Goal: Task Accomplishment & Management: Manage account settings

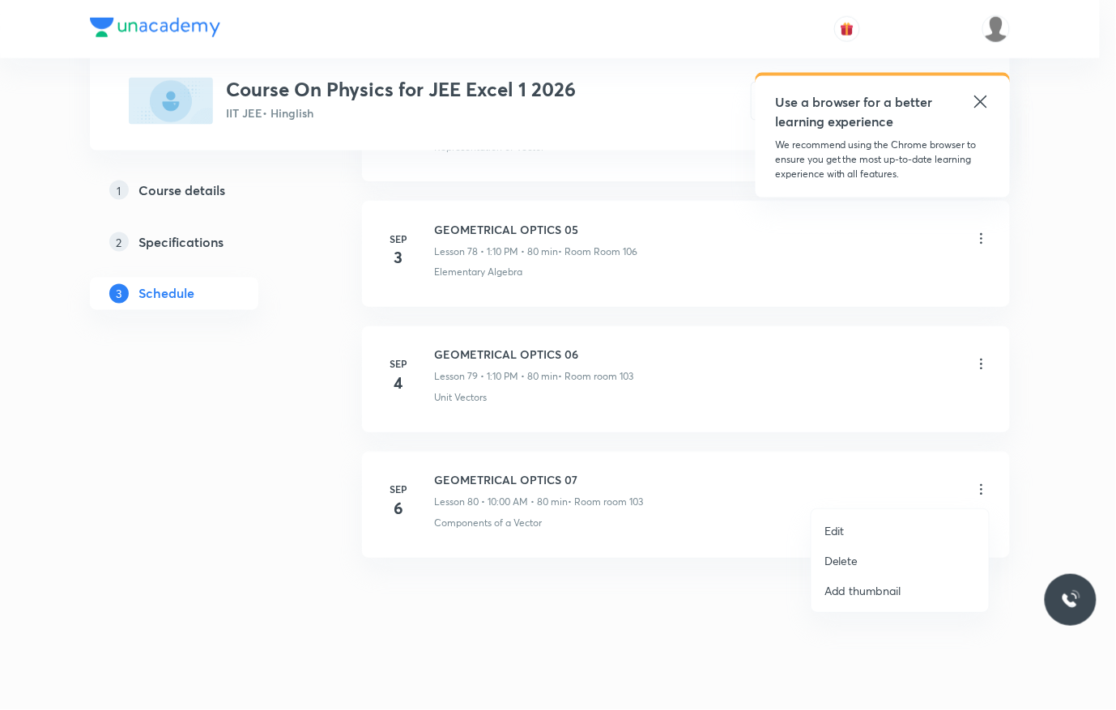
scroll to position [10678, 0]
click at [889, 551] on li "Delete" at bounding box center [900, 561] width 177 height 30
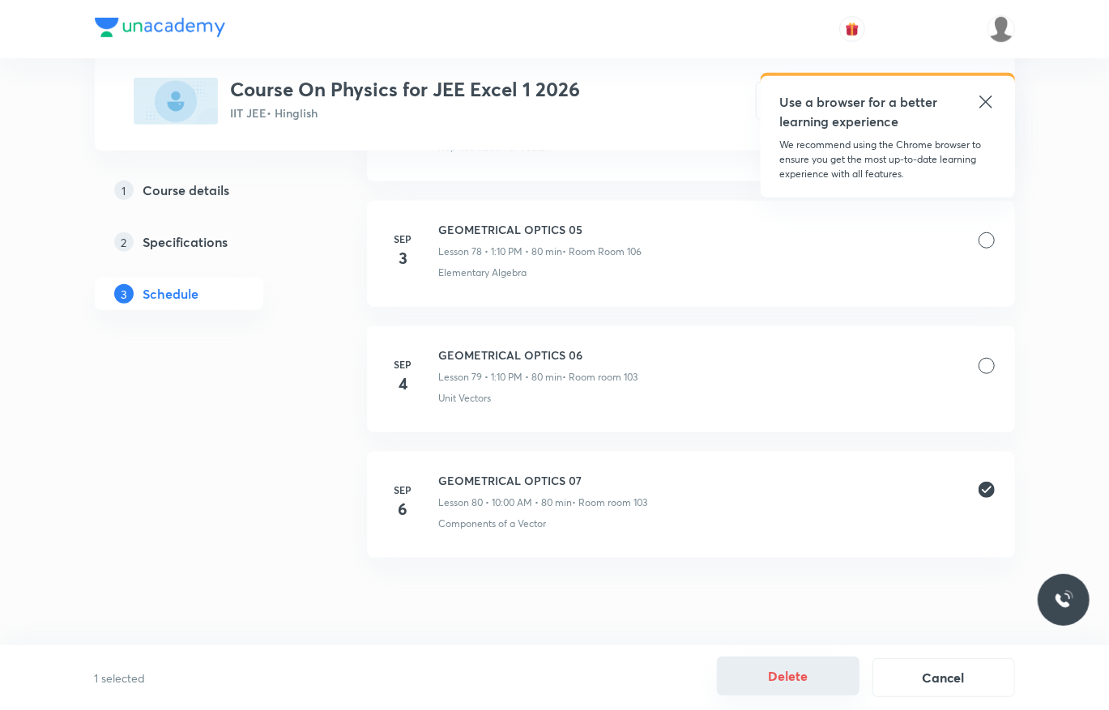
click at [792, 663] on button "Delete" at bounding box center [788, 676] width 143 height 39
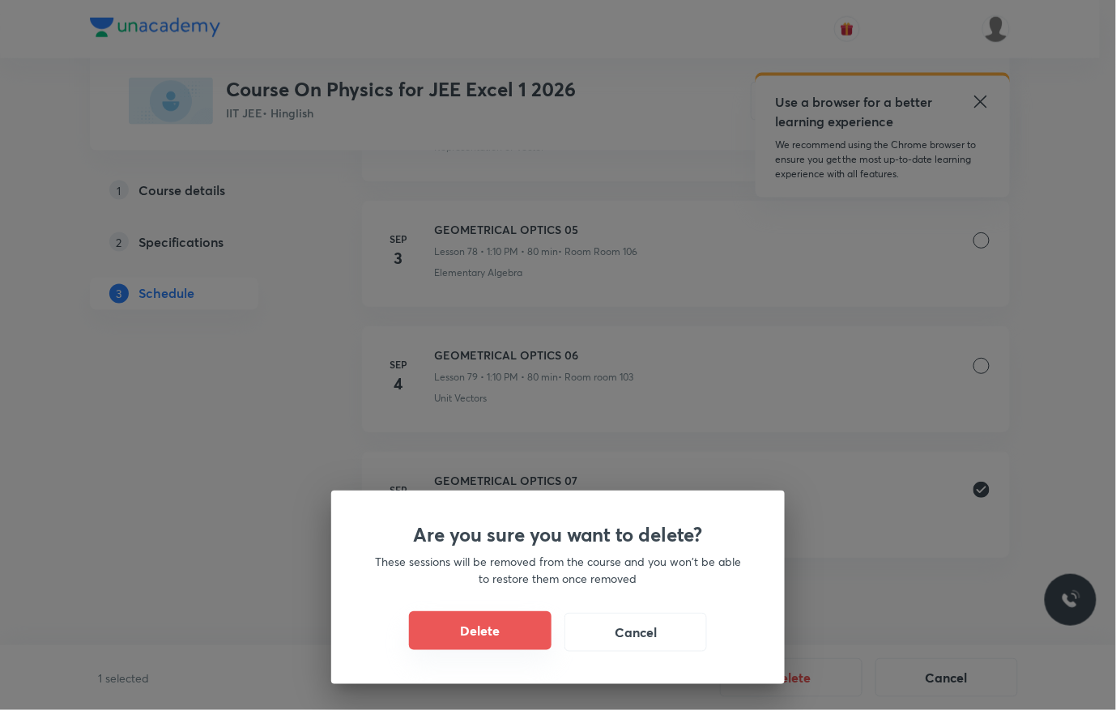
click at [525, 633] on button "Delete" at bounding box center [480, 631] width 143 height 39
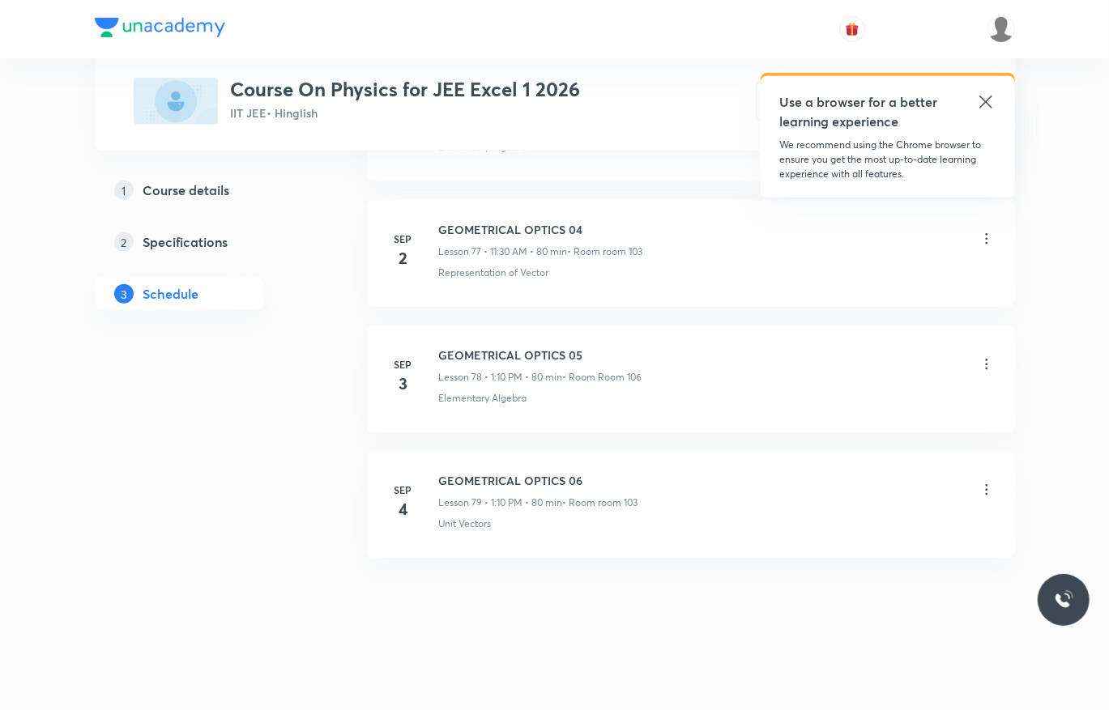
scroll to position [10552, 0]
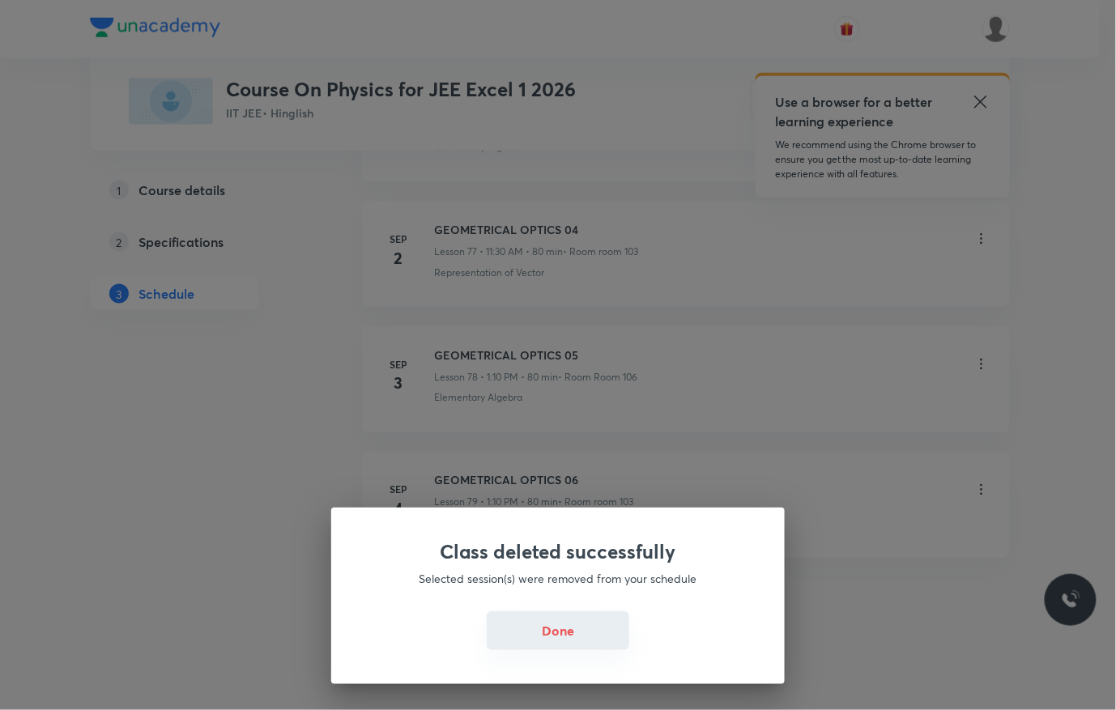
click at [596, 619] on button "Done" at bounding box center [558, 631] width 143 height 39
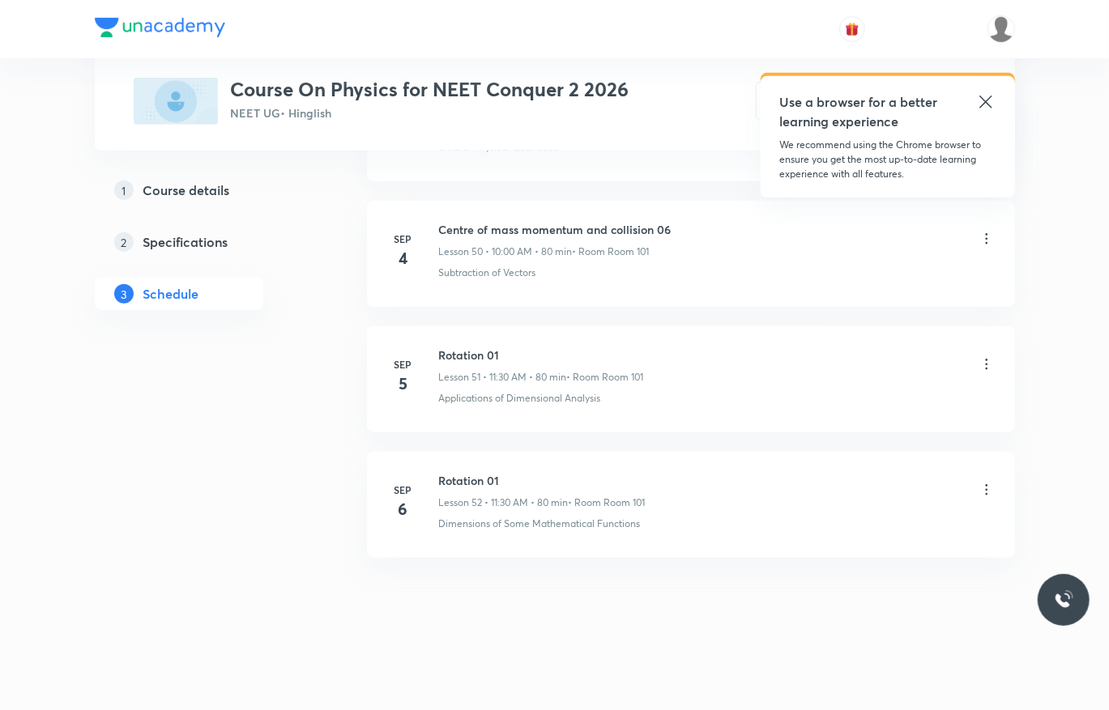
click at [983, 363] on icon at bounding box center [987, 364] width 16 height 16
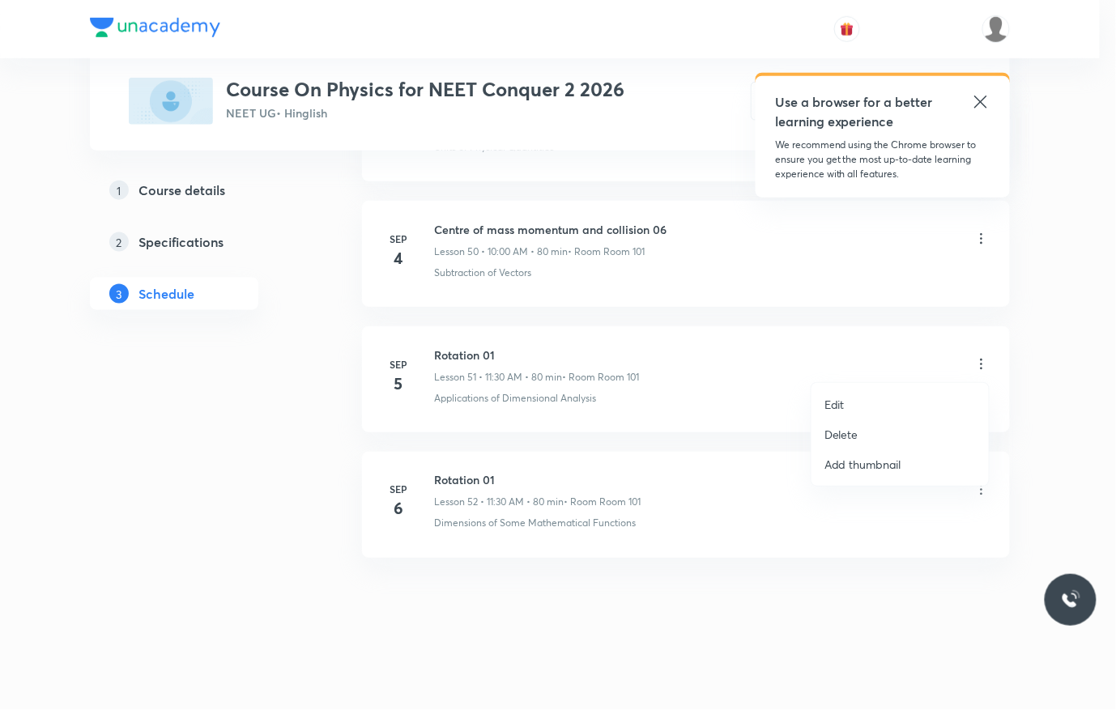
click at [905, 429] on li "Delete" at bounding box center [900, 435] width 177 height 30
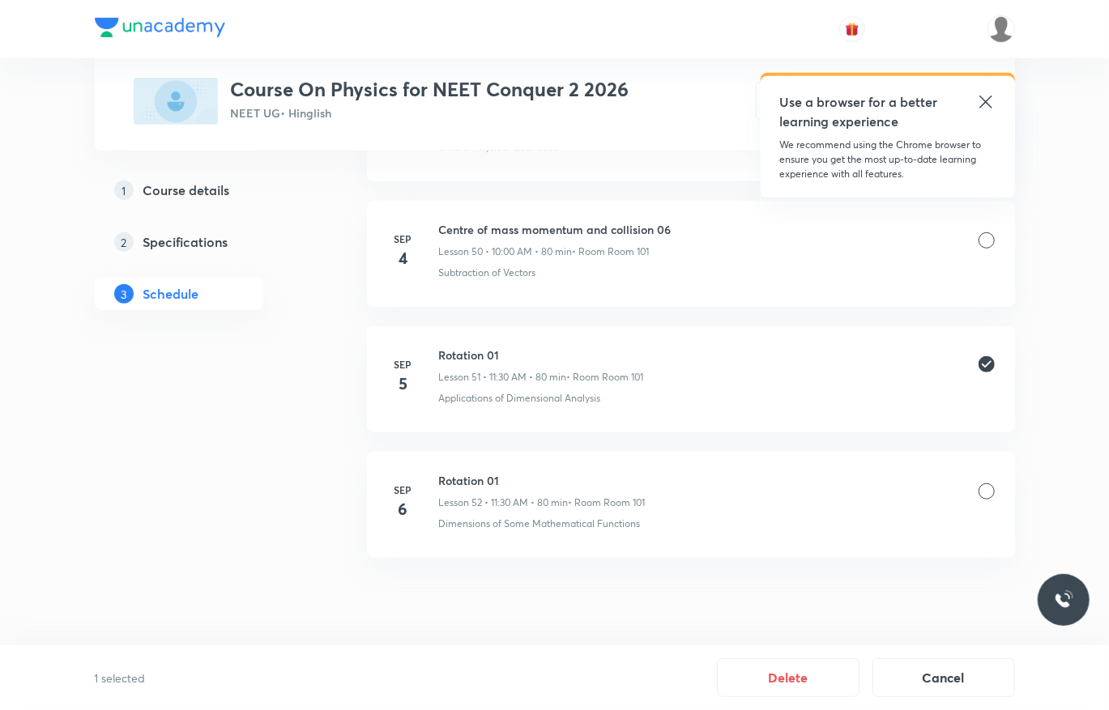
click at [795, 648] on div "1 selected Delete Cancel" at bounding box center [554, 678] width 1109 height 65
click at [807, 684] on button "Delete" at bounding box center [788, 676] width 143 height 39
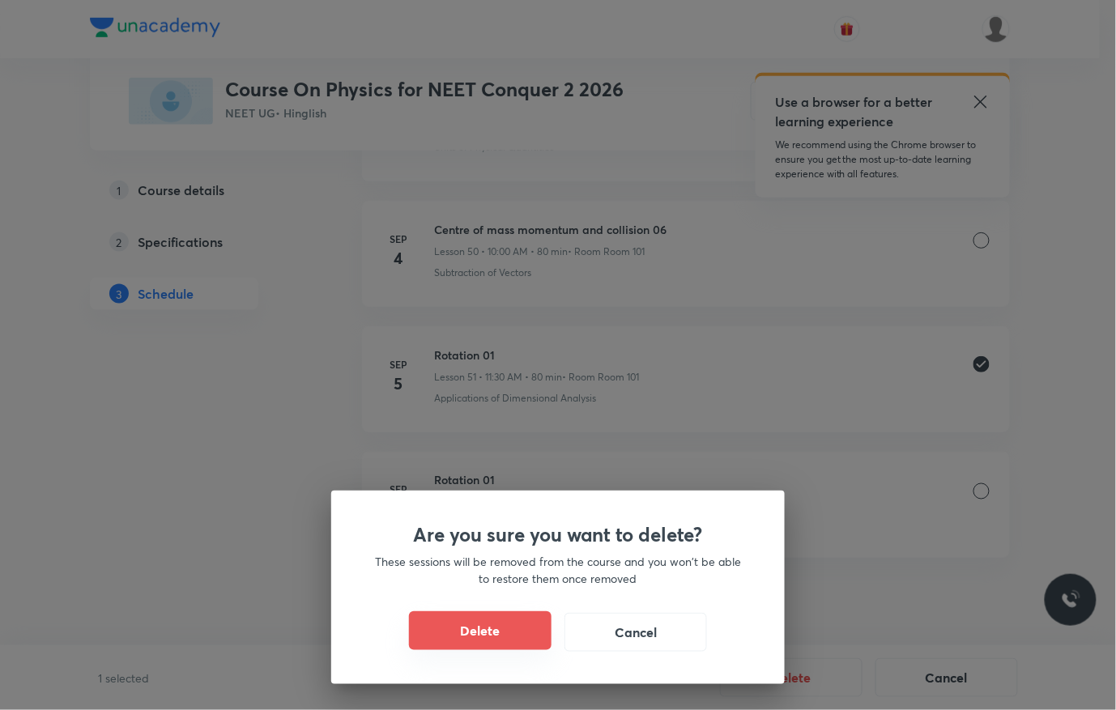
click at [513, 632] on button "Delete" at bounding box center [480, 631] width 143 height 39
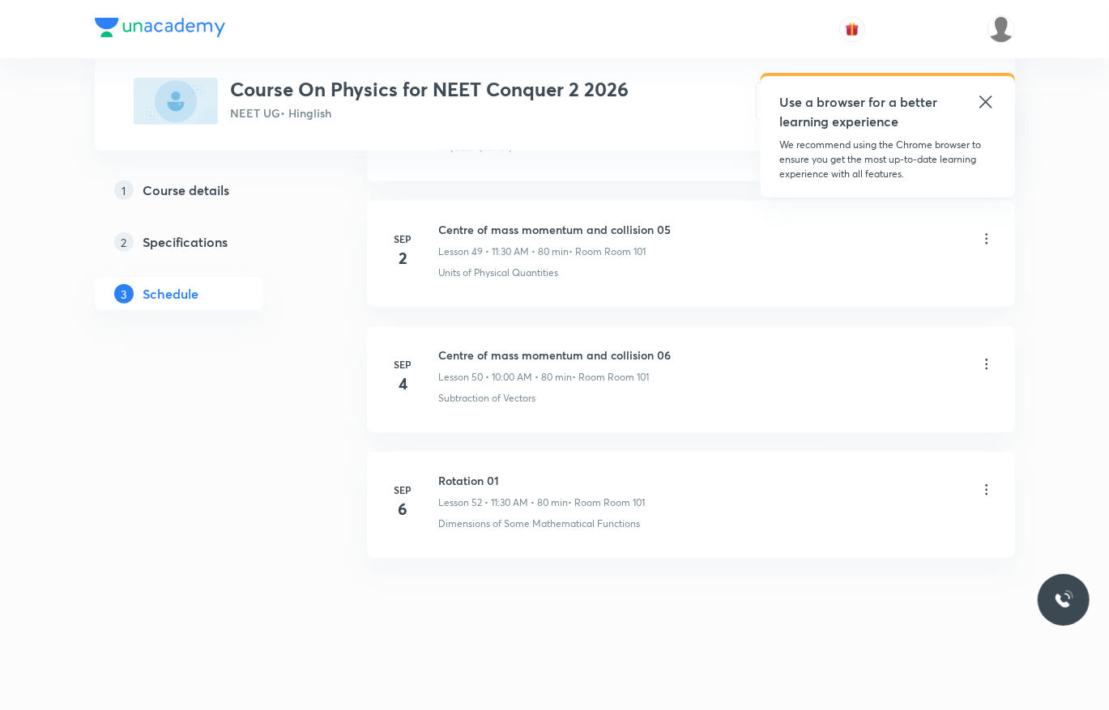
scroll to position [7022, 0]
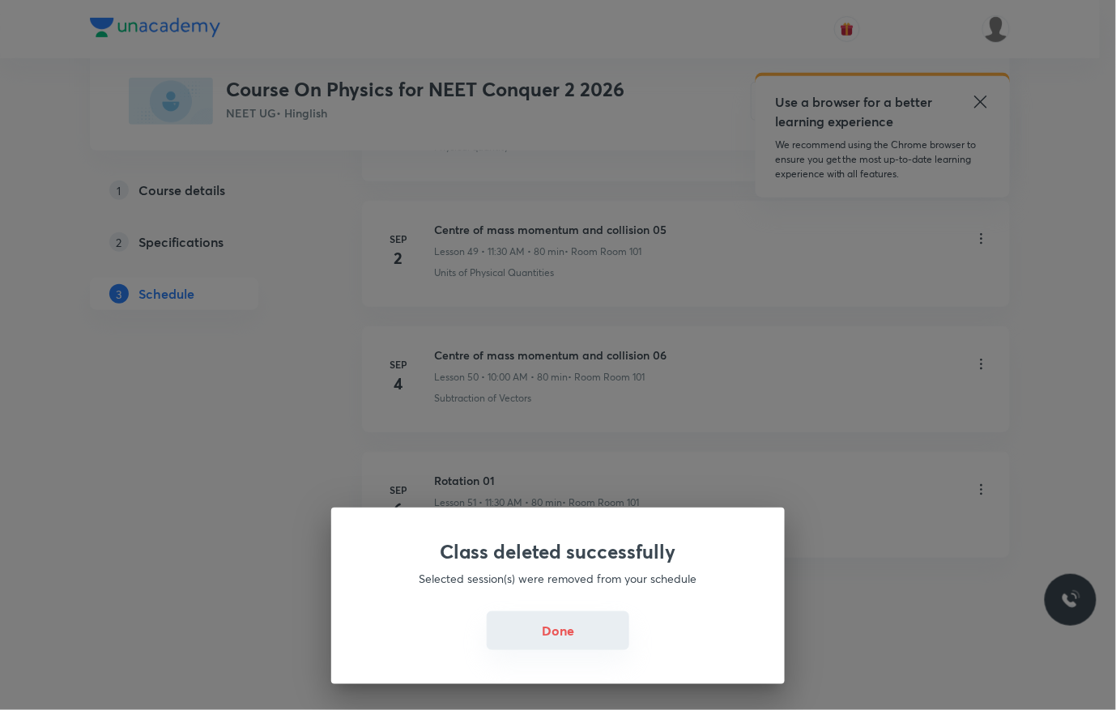
click at [585, 622] on button "Done" at bounding box center [558, 631] width 143 height 39
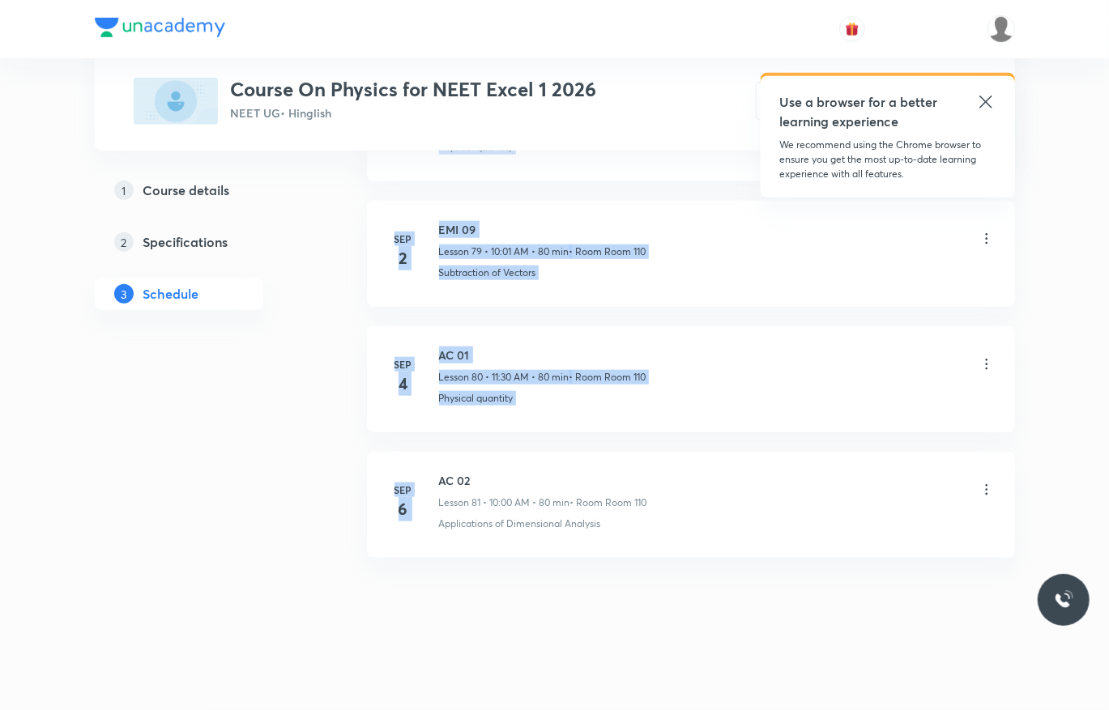
drag, startPoint x: 484, startPoint y: 454, endPoint x: 424, endPoint y: 454, distance: 59.9
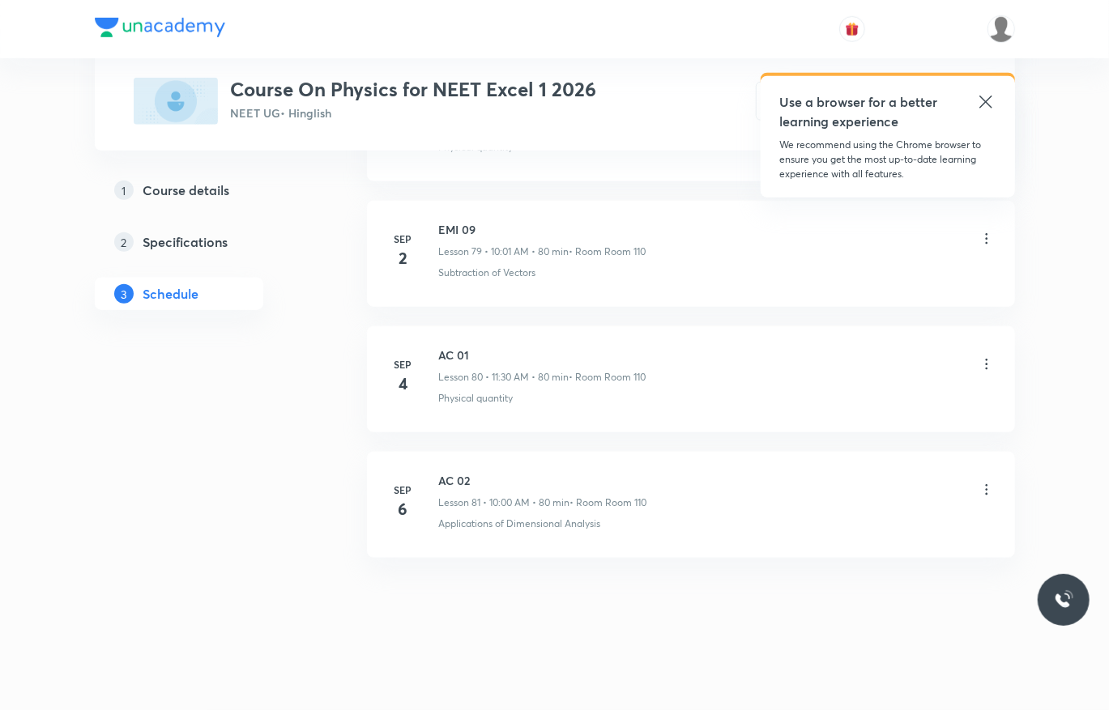
click at [467, 474] on h6 "AC 02" at bounding box center [543, 480] width 208 height 17
drag, startPoint x: 481, startPoint y: 474, endPoint x: 429, endPoint y: 461, distance: 54.2
click at [429, 461] on li "Sep 6 AC 02 Lesson 81 • 10:00 AM • 80 min • Room Room 110 Applications of Dimen…" at bounding box center [691, 505] width 648 height 106
copy h6 "AC 02"
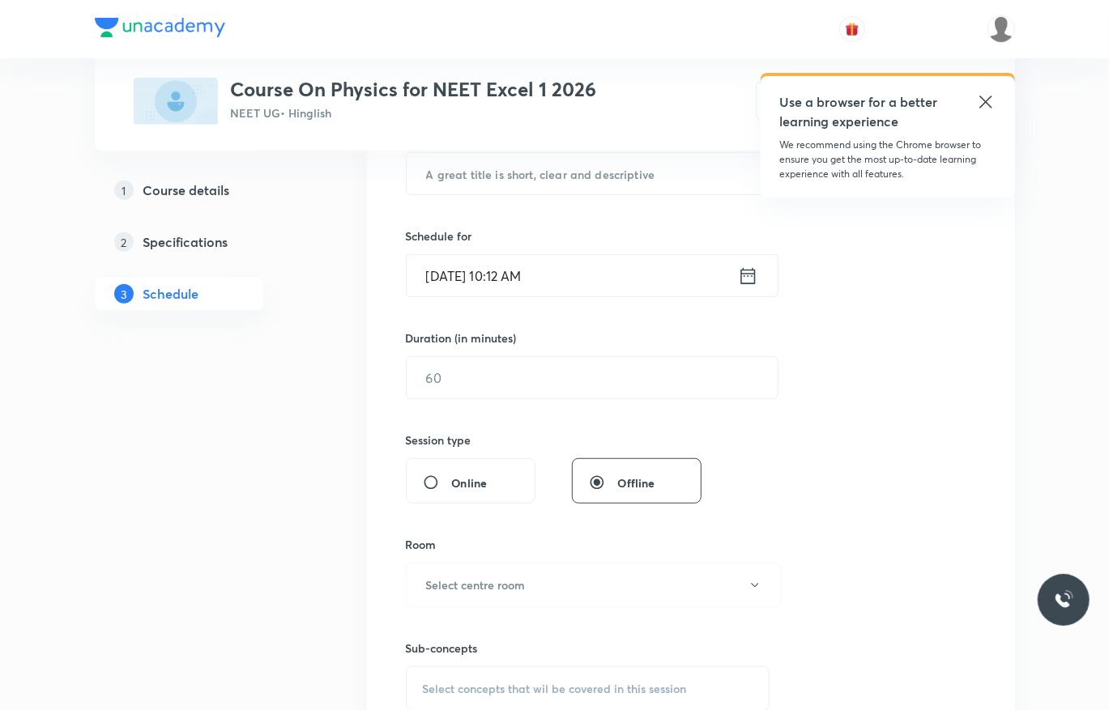
scroll to position [209, 0]
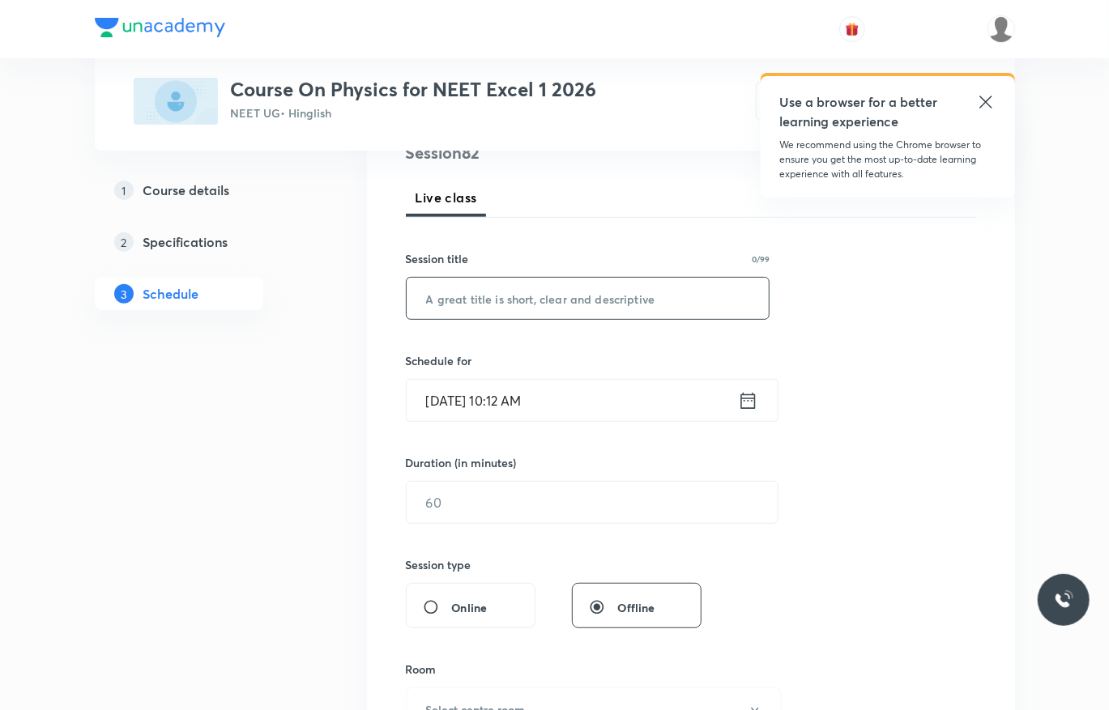
click at [668, 302] on input "text" at bounding box center [588, 298] width 363 height 41
paste input "AC 02"
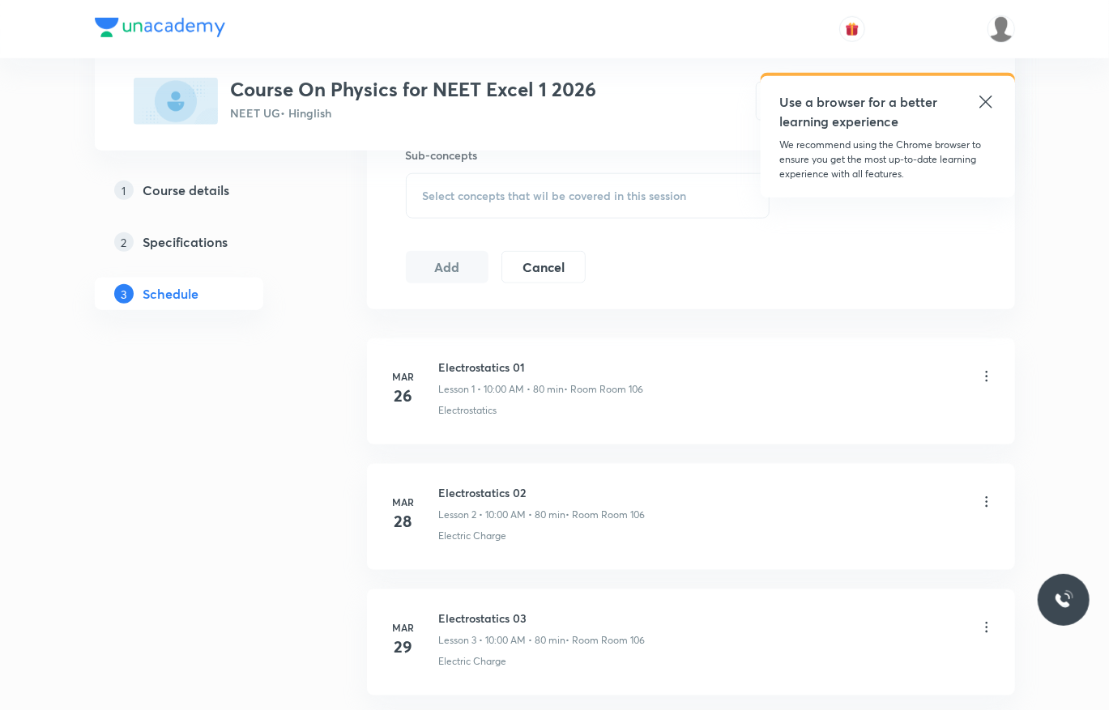
scroll to position [828, 0]
type input "AC 02"
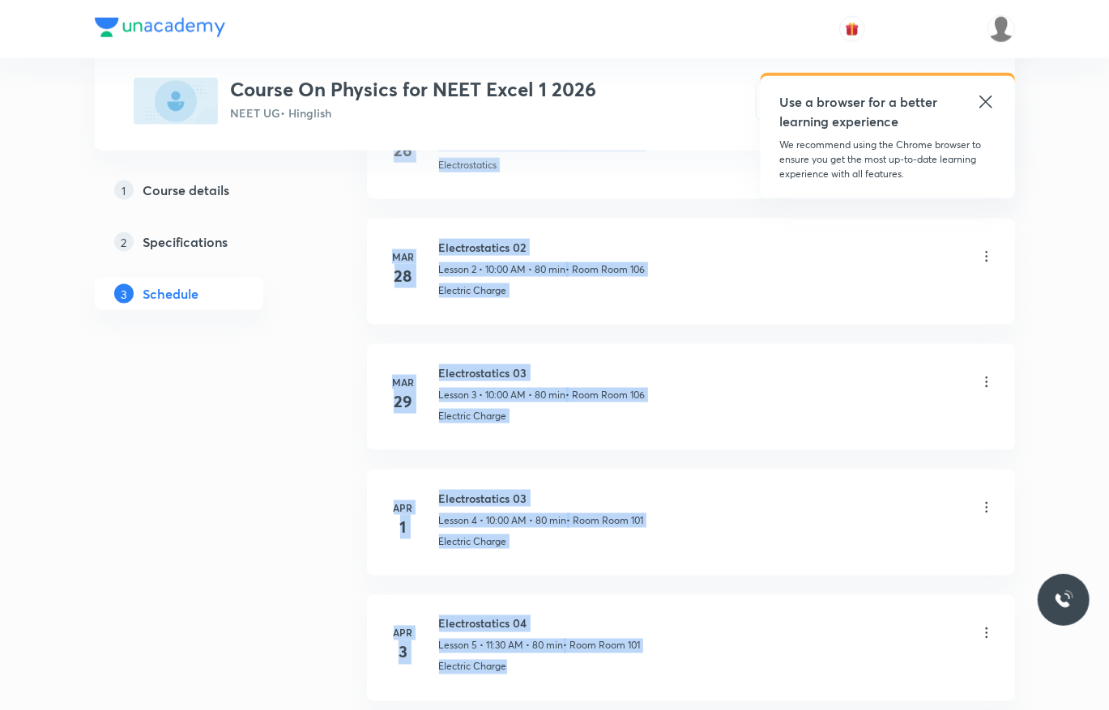
drag, startPoint x: 1108, startPoint y: 76, endPoint x: 1124, endPoint y: 727, distance: 650.7
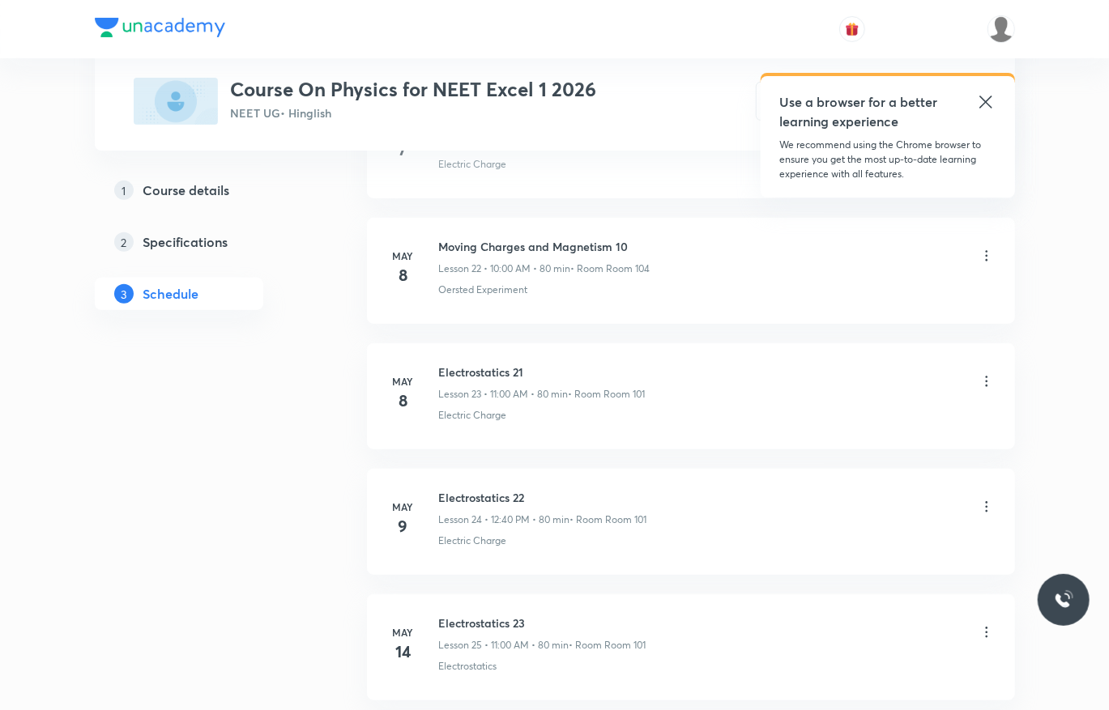
scroll to position [10805, 0]
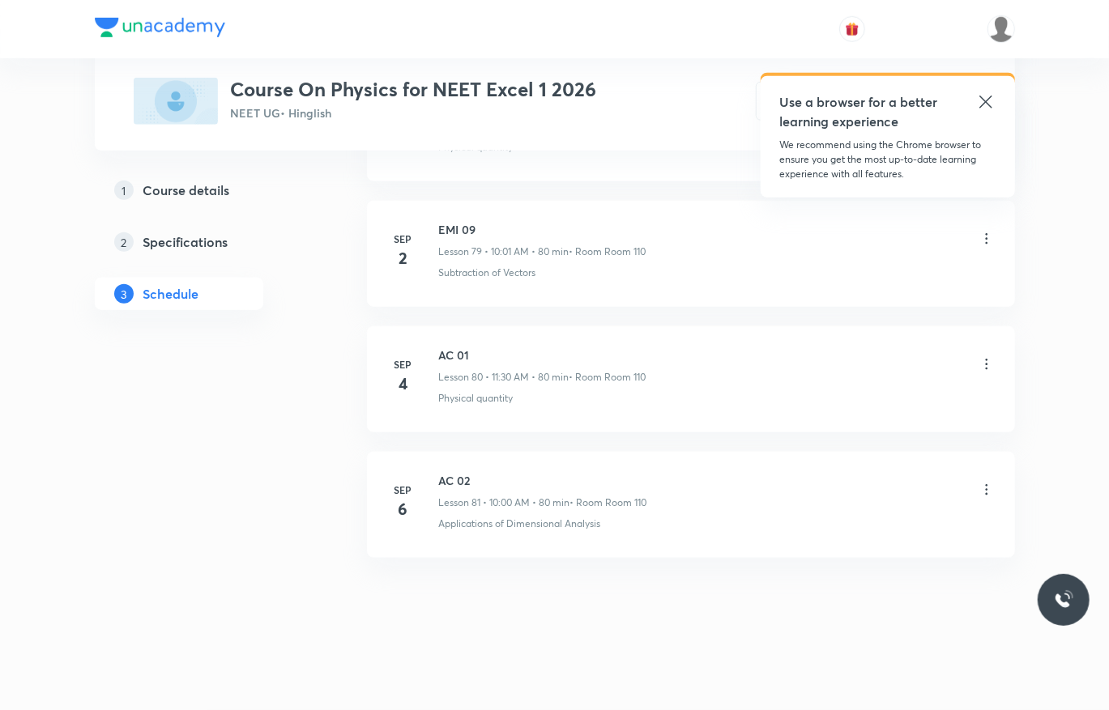
click at [988, 490] on icon at bounding box center [987, 490] width 16 height 16
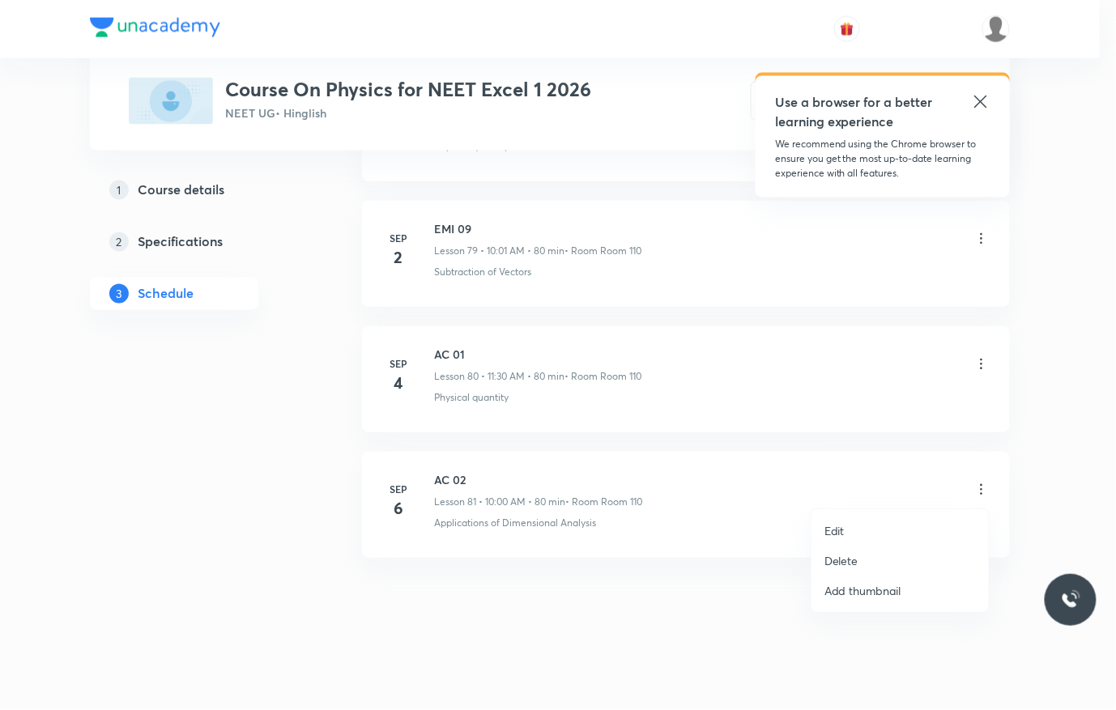
click at [878, 552] on li "Delete" at bounding box center [900, 561] width 177 height 30
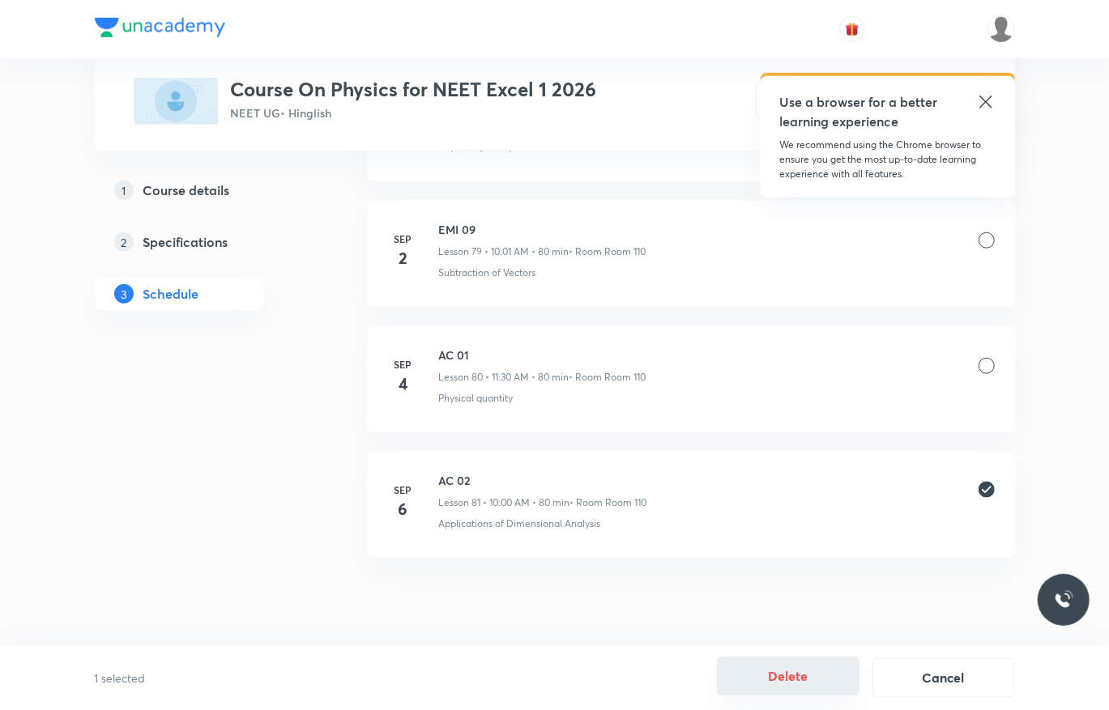
click at [814, 665] on button "Delete" at bounding box center [788, 676] width 143 height 39
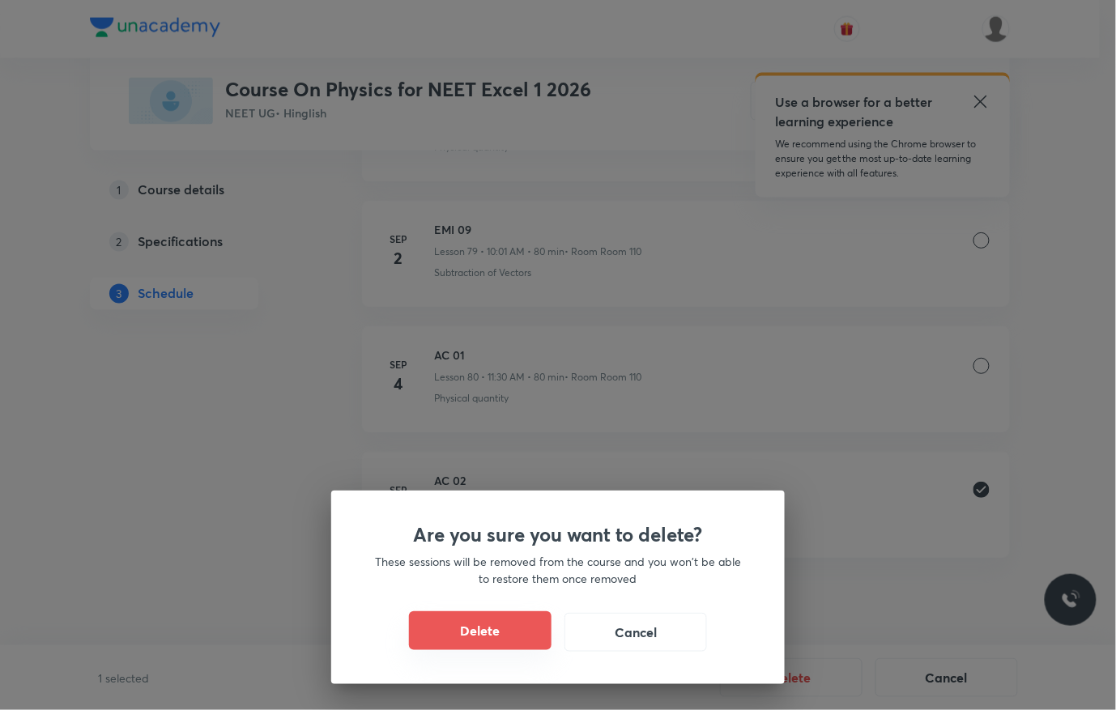
click at [478, 622] on button "Delete" at bounding box center [480, 631] width 143 height 39
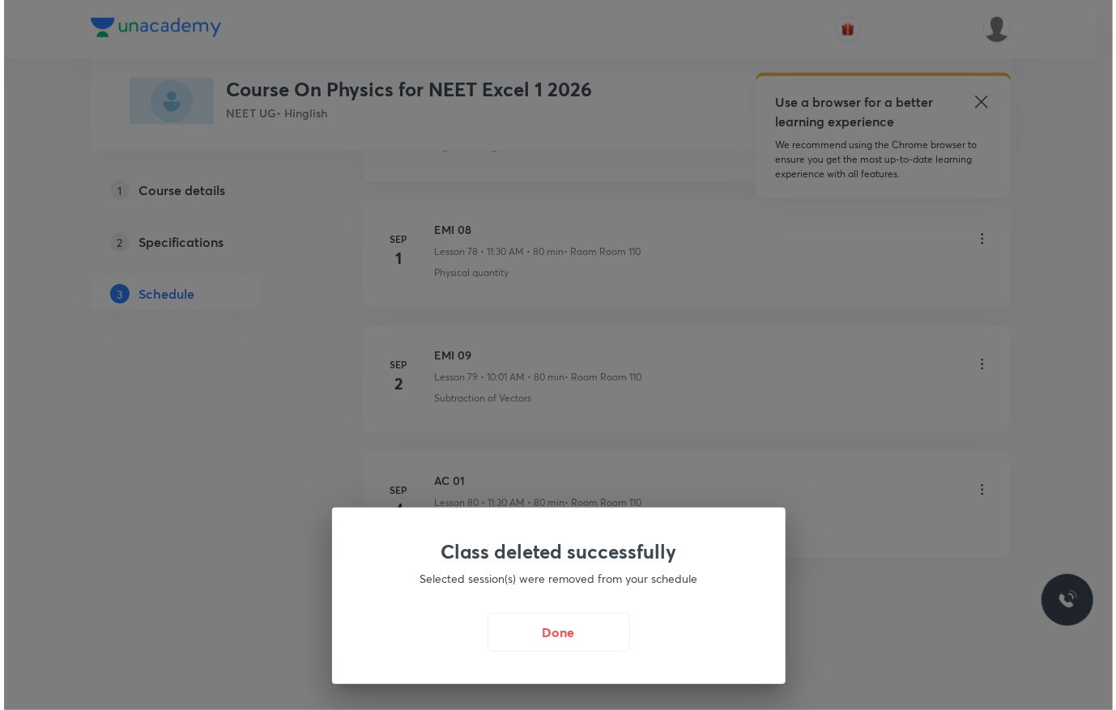
scroll to position [10678, 0]
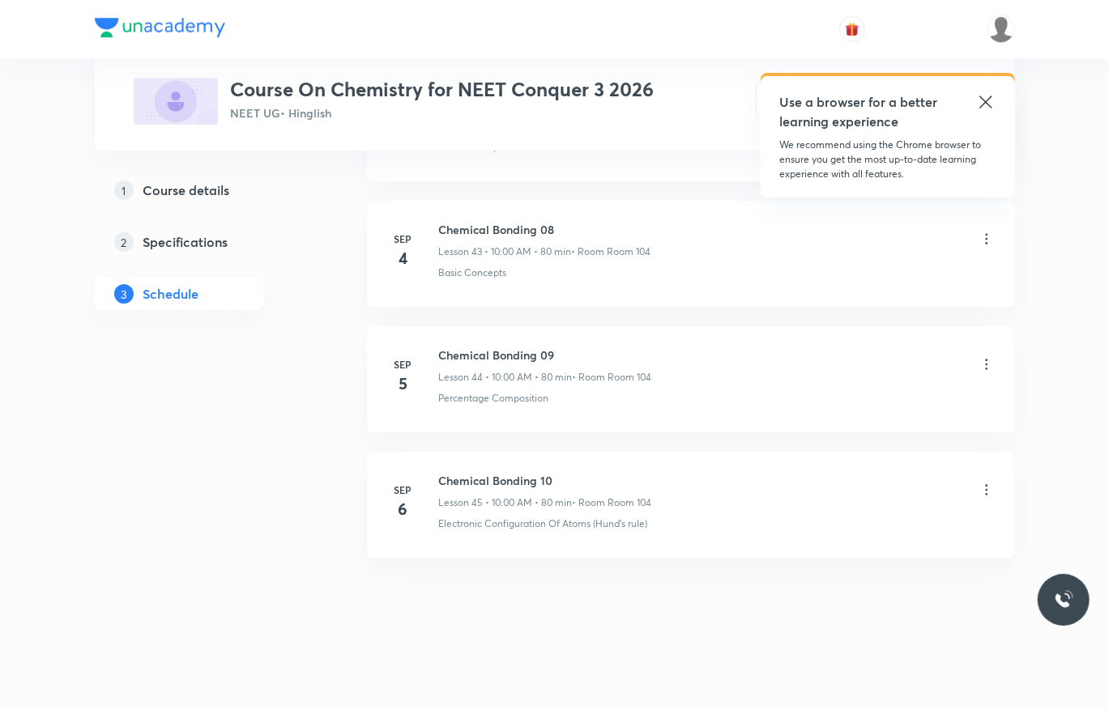
drag, startPoint x: 0, startPoint y: 0, endPoint x: 992, endPoint y: 490, distance: 1106.0
click at [992, 490] on icon at bounding box center [987, 490] width 16 height 16
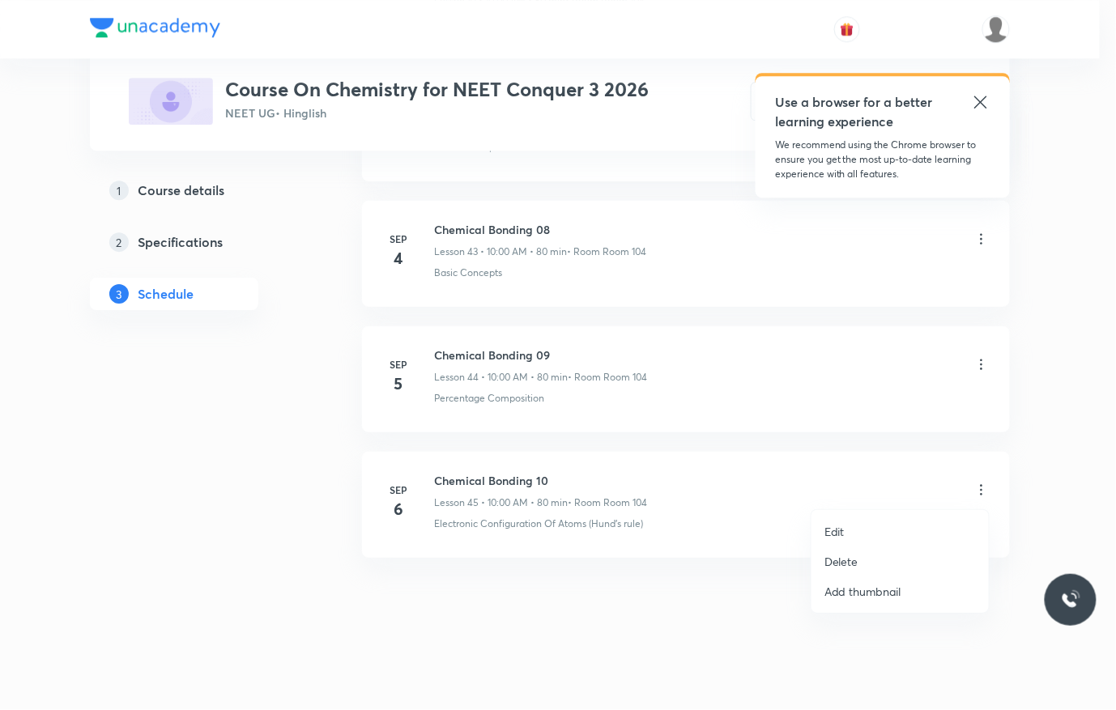
click at [856, 557] on p "Delete" at bounding box center [842, 561] width 34 height 17
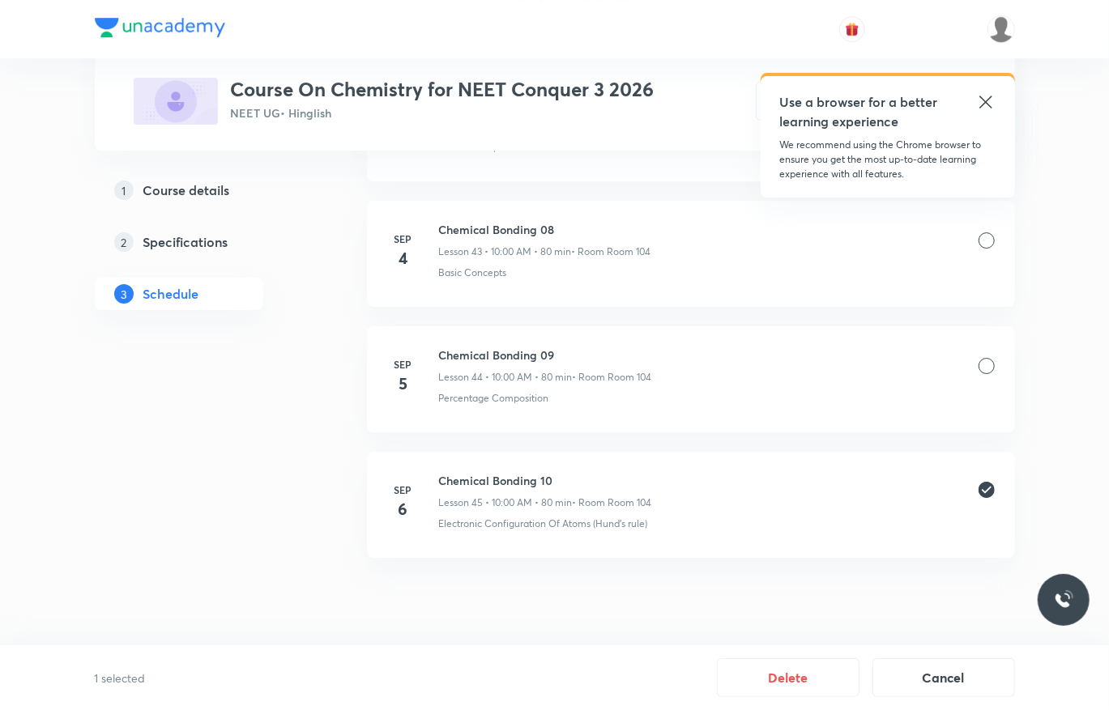
click at [820, 666] on button "Delete" at bounding box center [788, 676] width 143 height 39
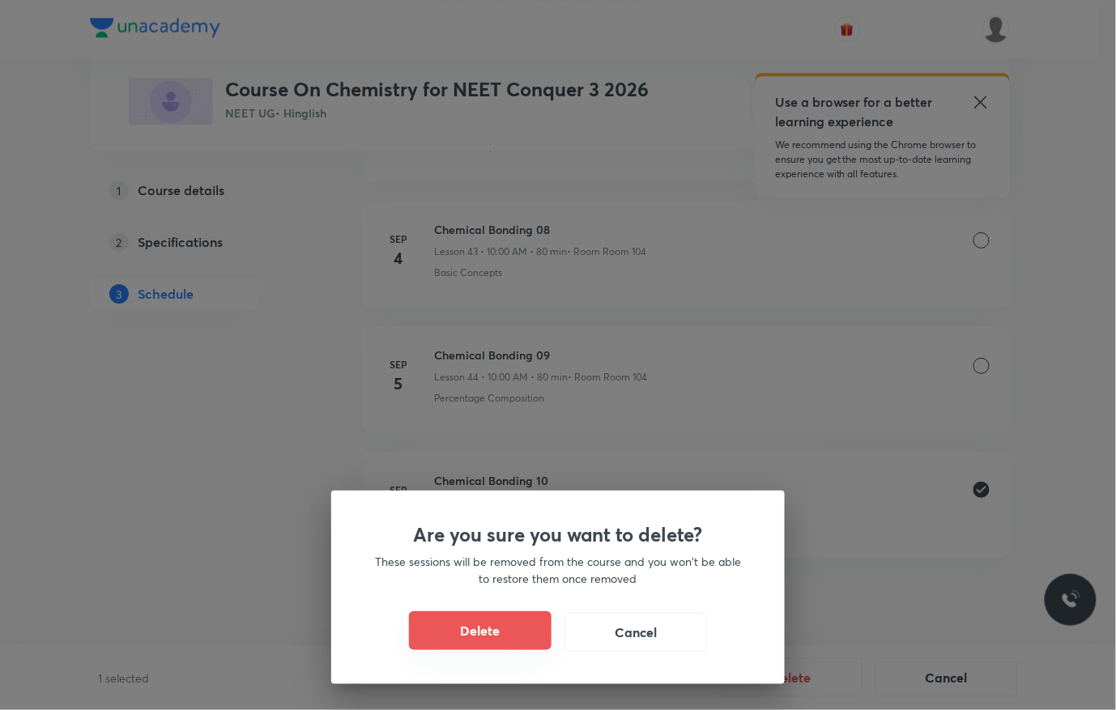
click at [500, 626] on button "Delete" at bounding box center [480, 631] width 143 height 39
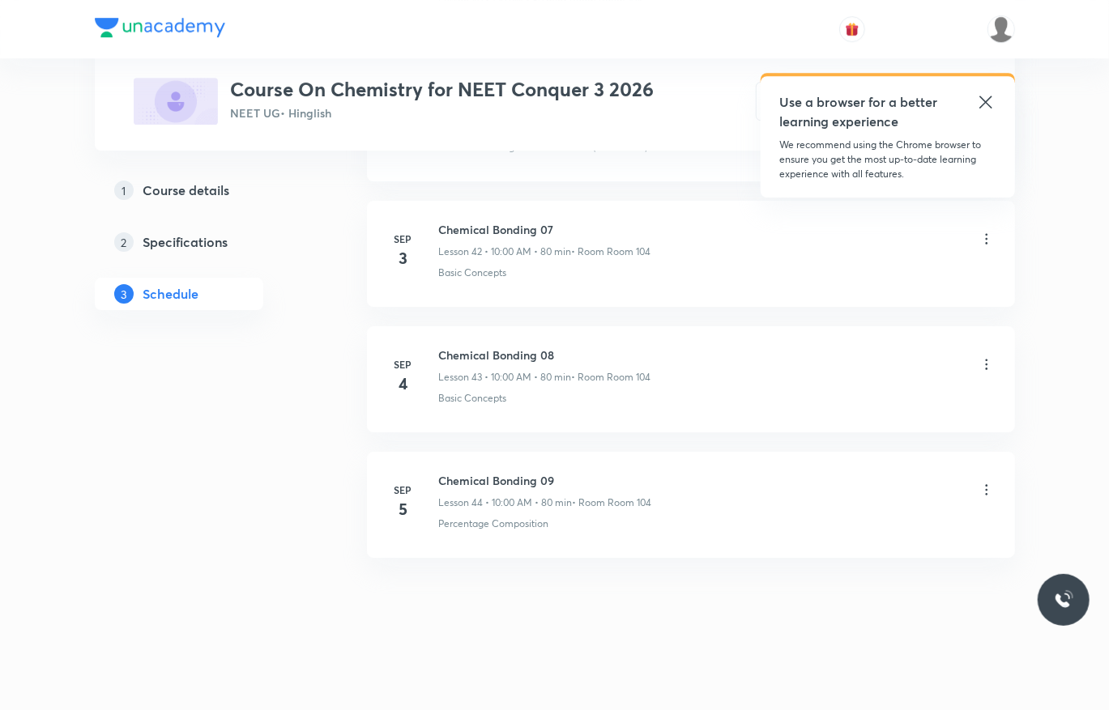
scroll to position [6139, 0]
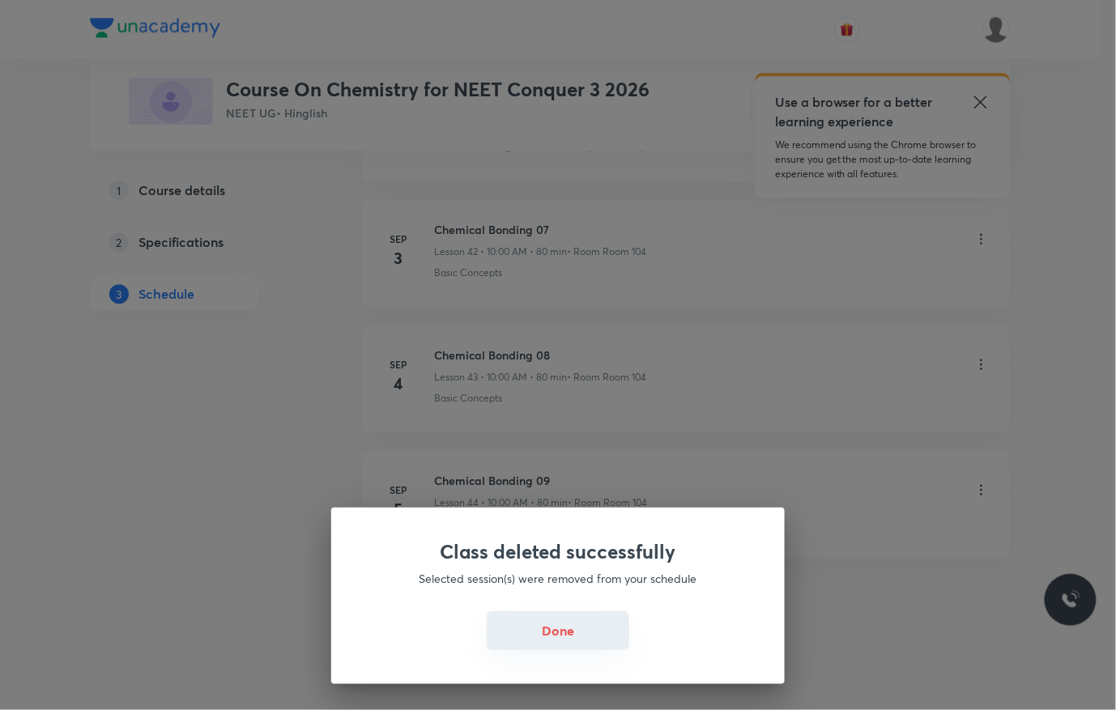
click at [593, 633] on button "Done" at bounding box center [558, 631] width 143 height 39
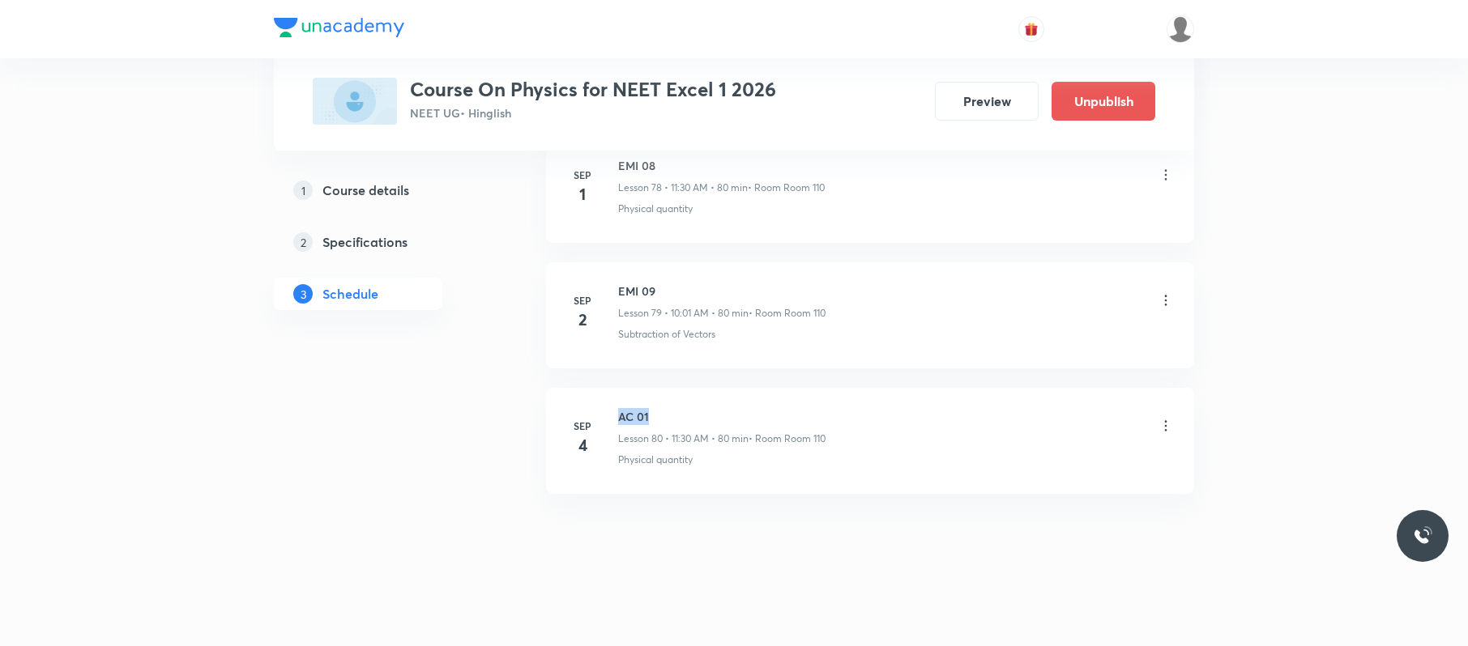
drag, startPoint x: 685, startPoint y: 402, endPoint x: 609, endPoint y: 402, distance: 75.3
click at [609, 402] on li "[DATE] AC 01 Lesson 80 • 11:30 AM • 80 min • Room Room 110 Physical quantity" at bounding box center [870, 441] width 648 height 106
copy h6 "AC 01"
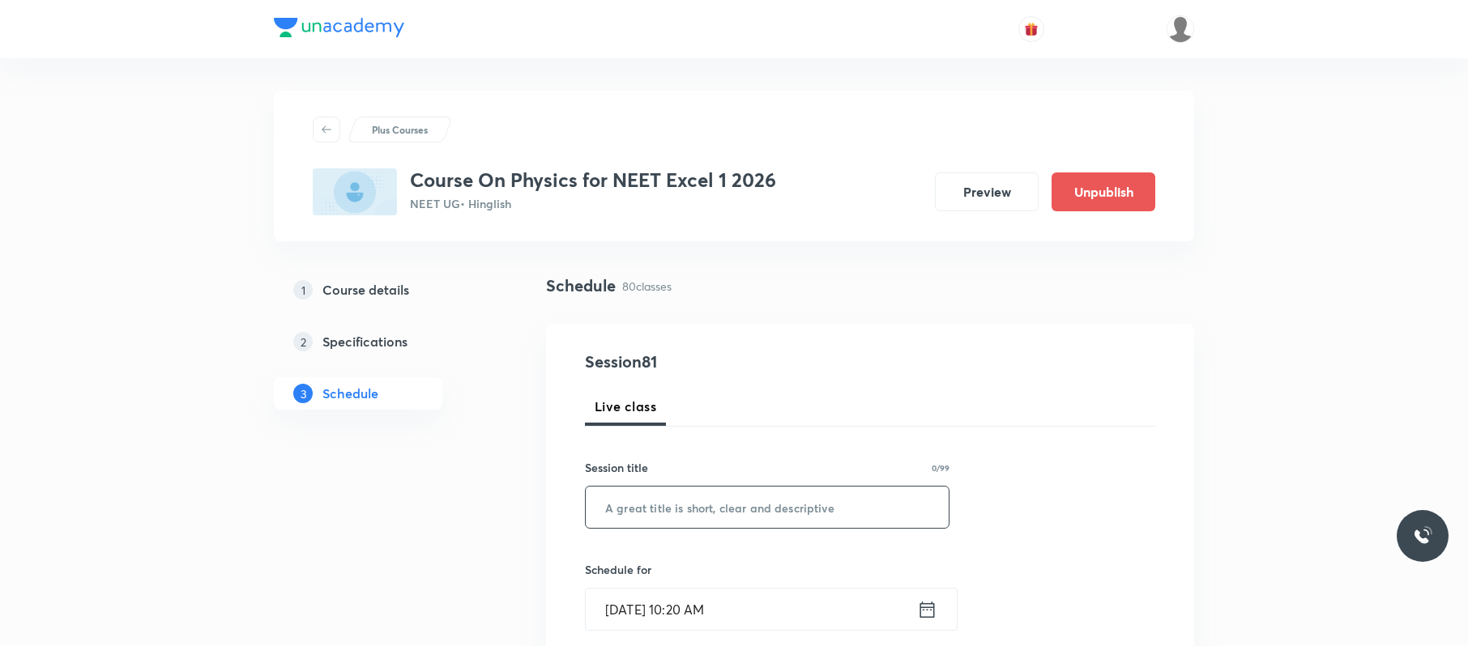
click at [759, 509] on input "text" at bounding box center [767, 507] width 363 height 41
paste input "AC 01"
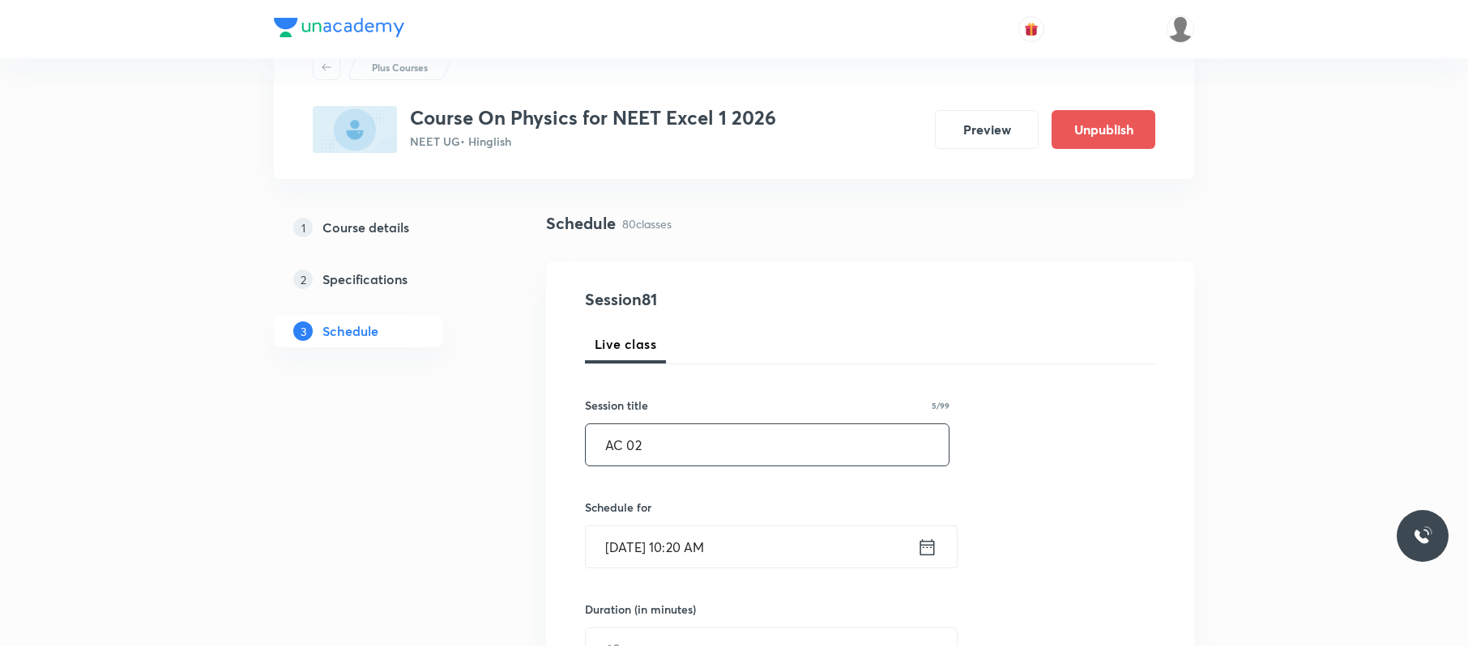
scroll to position [63, 0]
type input "AC 02"
click at [745, 548] on input "[DATE] 10:20 AM" at bounding box center [751, 546] width 331 height 41
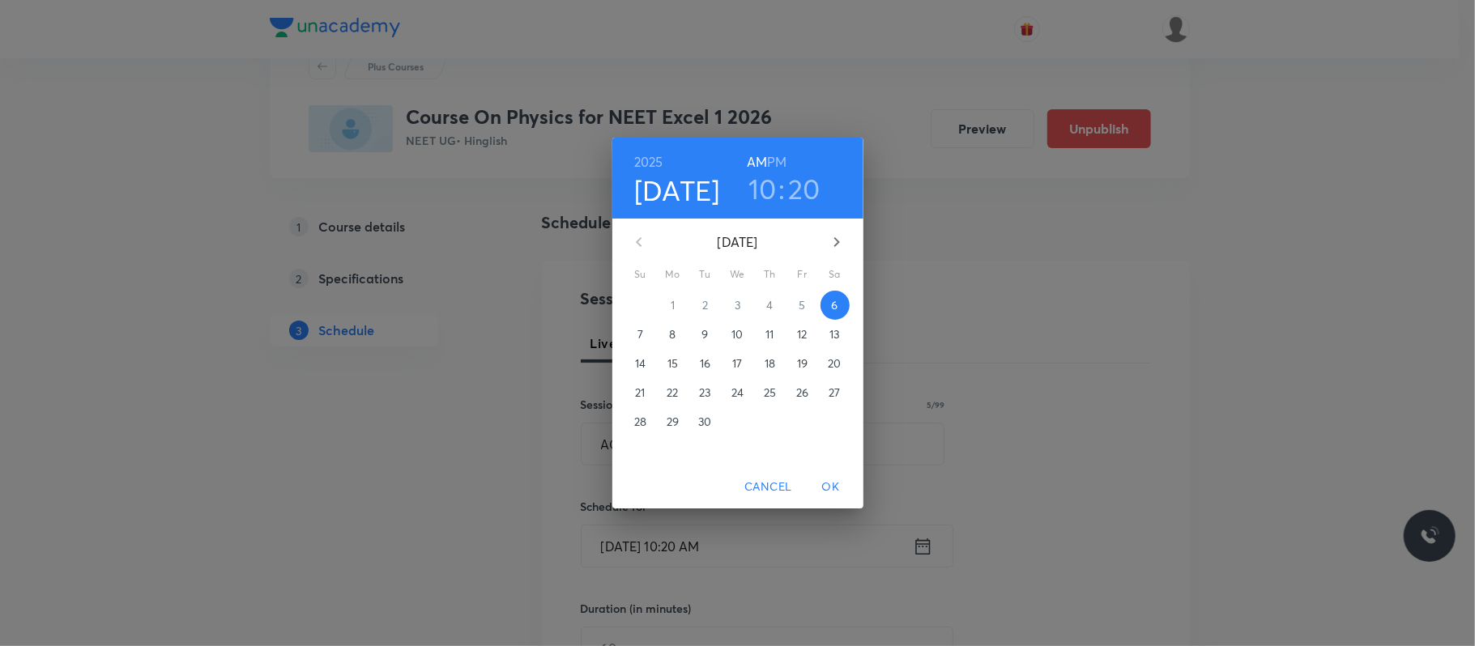
drag, startPoint x: 814, startPoint y: 192, endPoint x: 813, endPoint y: 231, distance: 38.9
click at [813, 192] on h3 "20" at bounding box center [804, 189] width 32 height 34
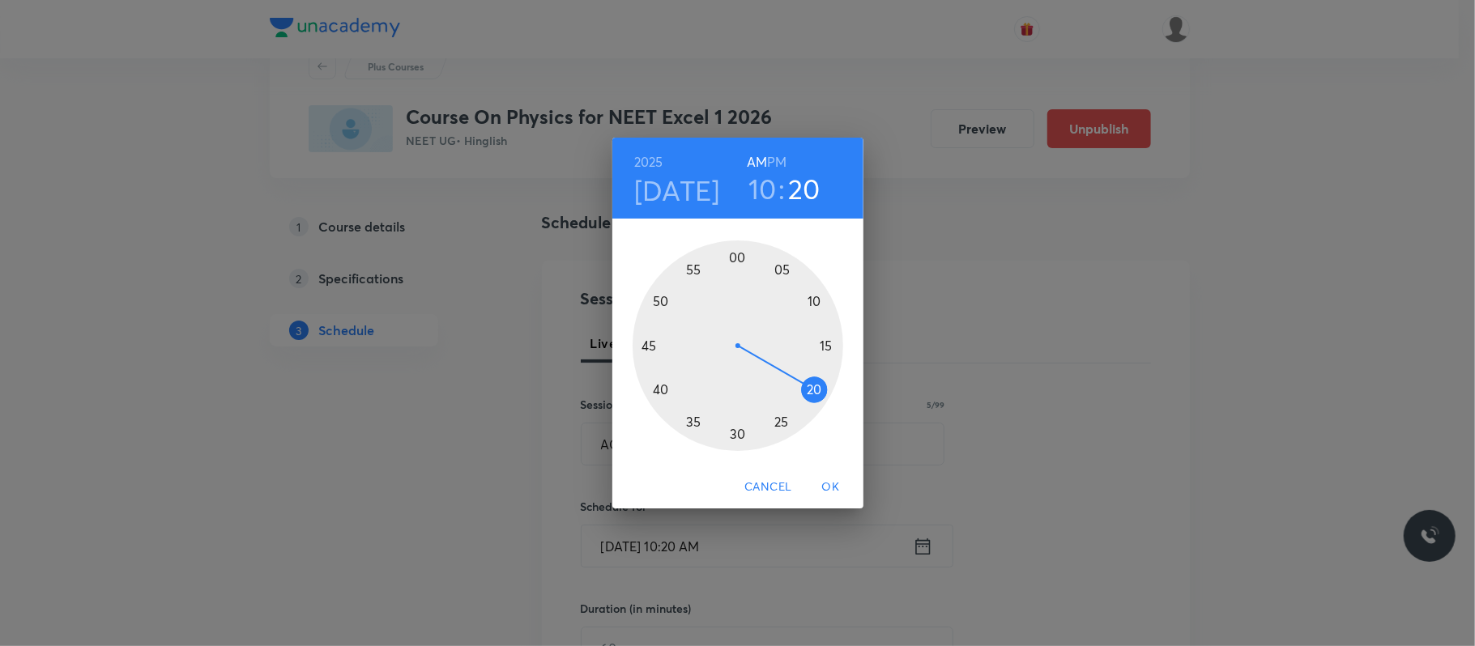
click at [781, 428] on div at bounding box center [738, 346] width 211 height 211
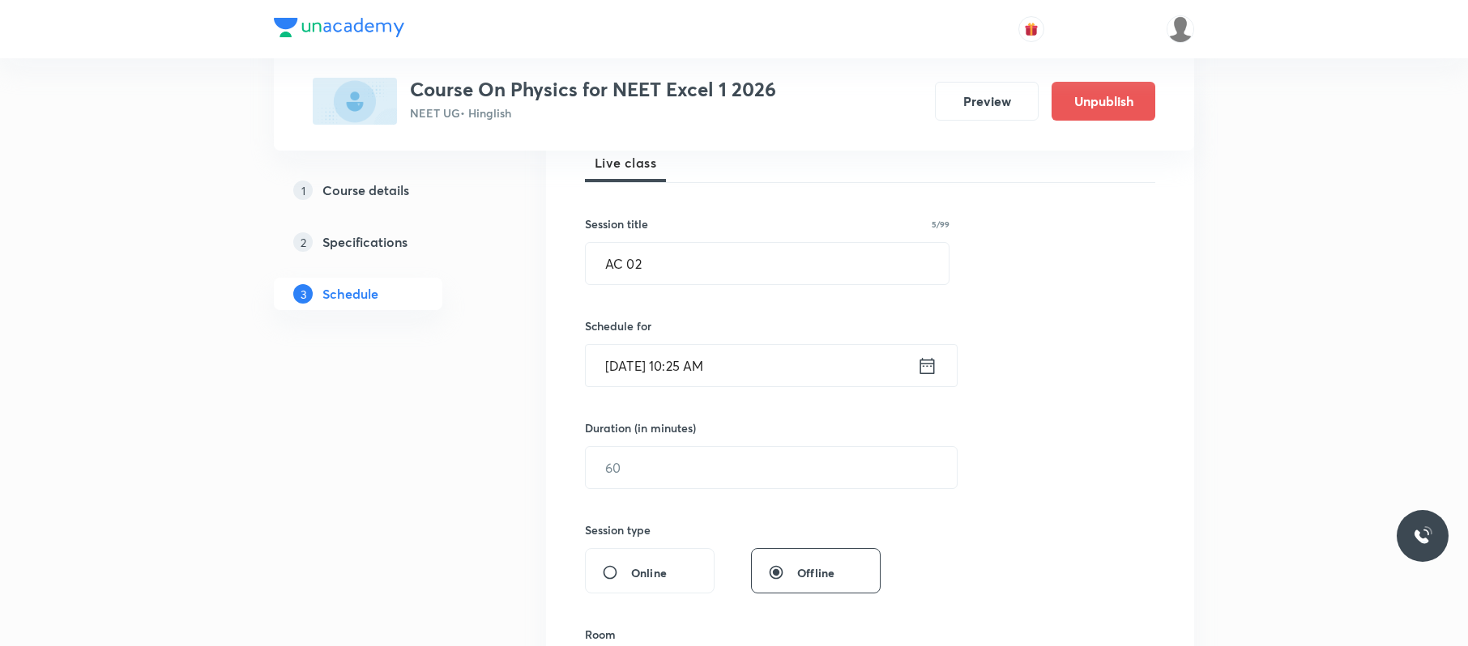
scroll to position [246, 0]
click at [714, 487] on div "​" at bounding box center [771, 465] width 373 height 43
type input "6"
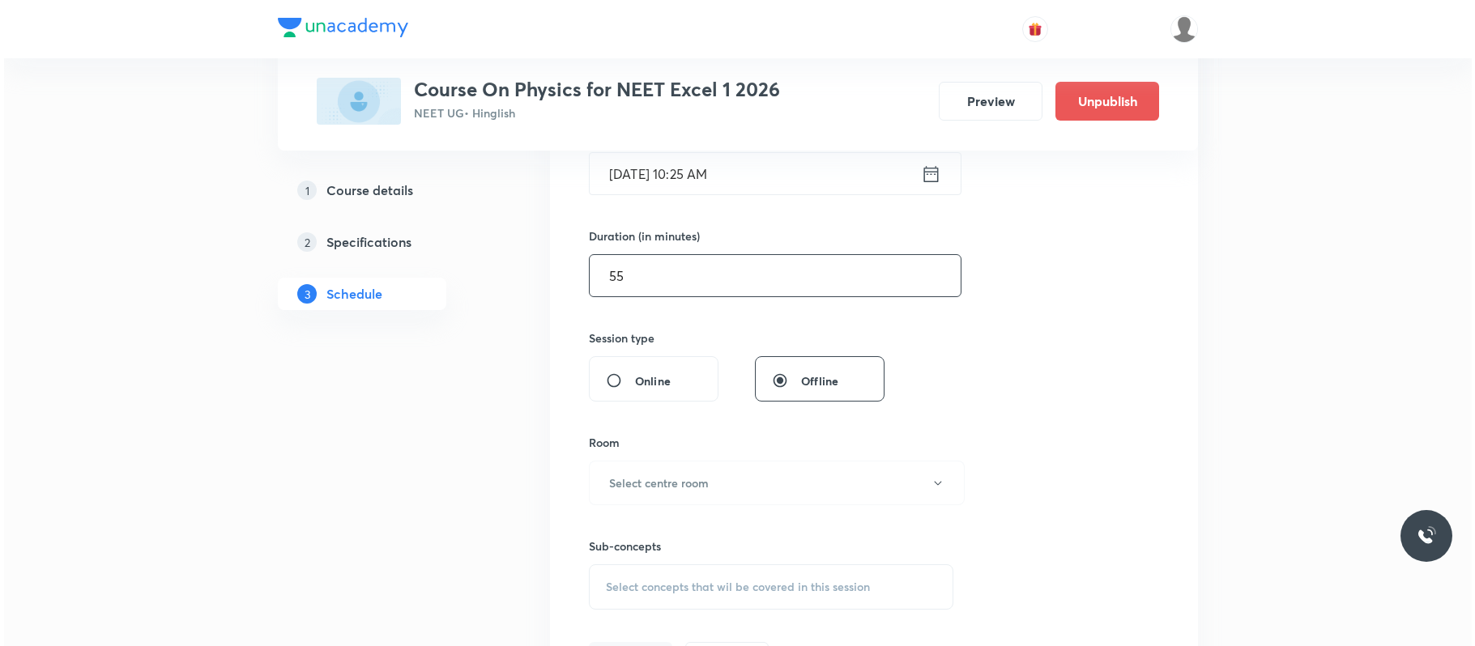
scroll to position [437, 0]
type input "55"
click at [714, 488] on button "Select centre room" at bounding box center [773, 481] width 376 height 45
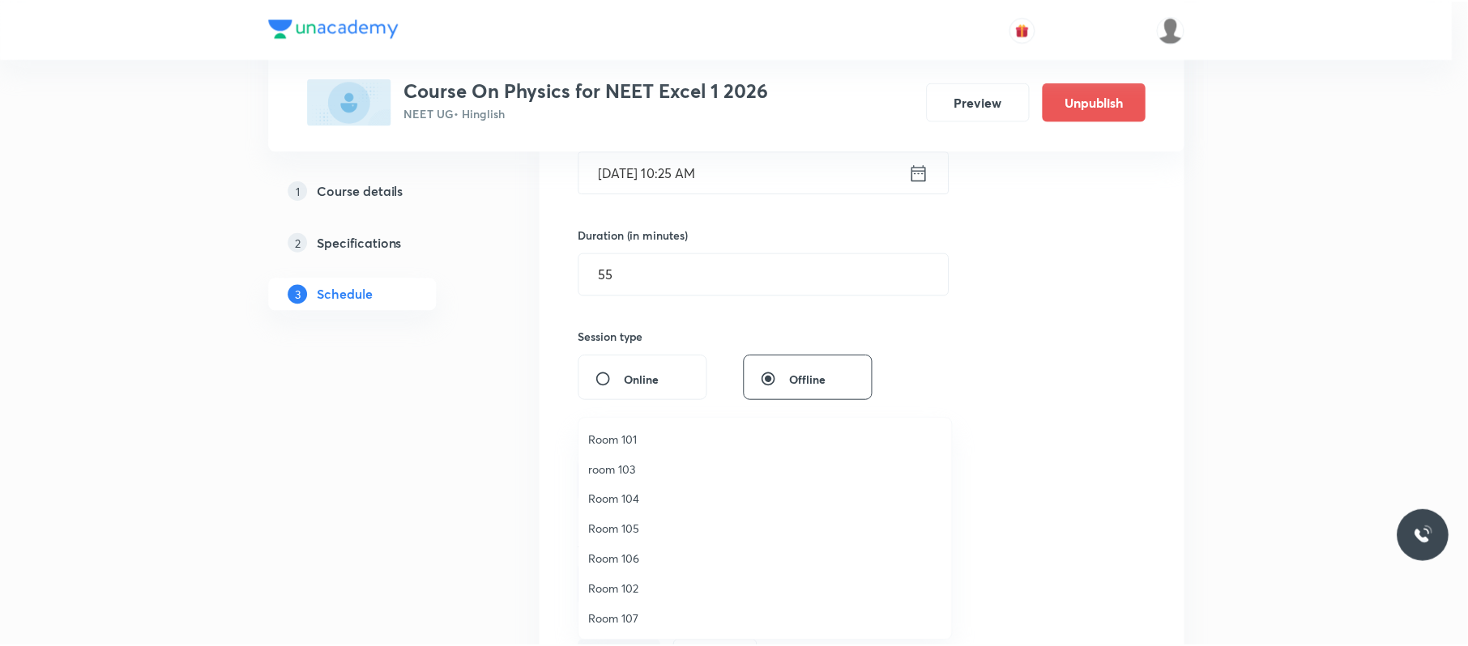
scroll to position [121, 0]
click at [639, 624] on span "Room 110" at bounding box center [768, 619] width 355 height 17
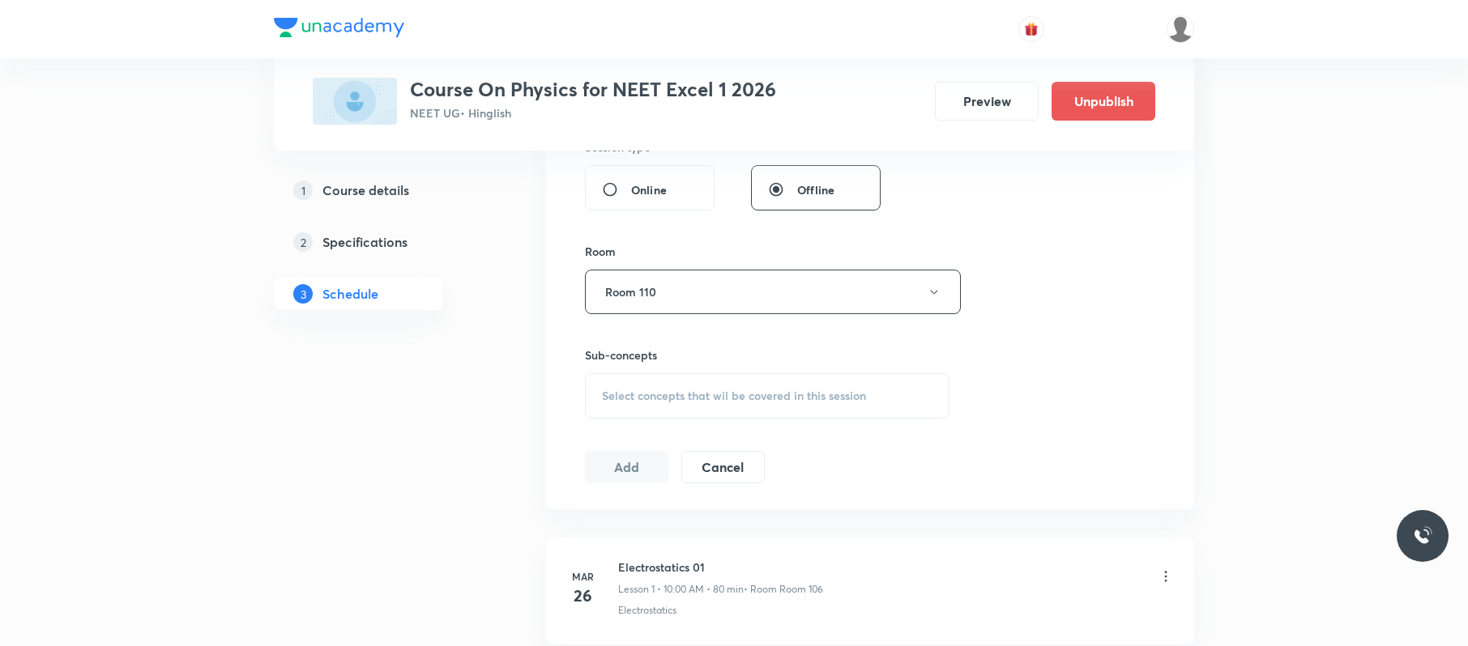
scroll to position [629, 0]
click at [794, 396] on span "Select concepts that wil be covered in this session" at bounding box center [734, 394] width 264 height 13
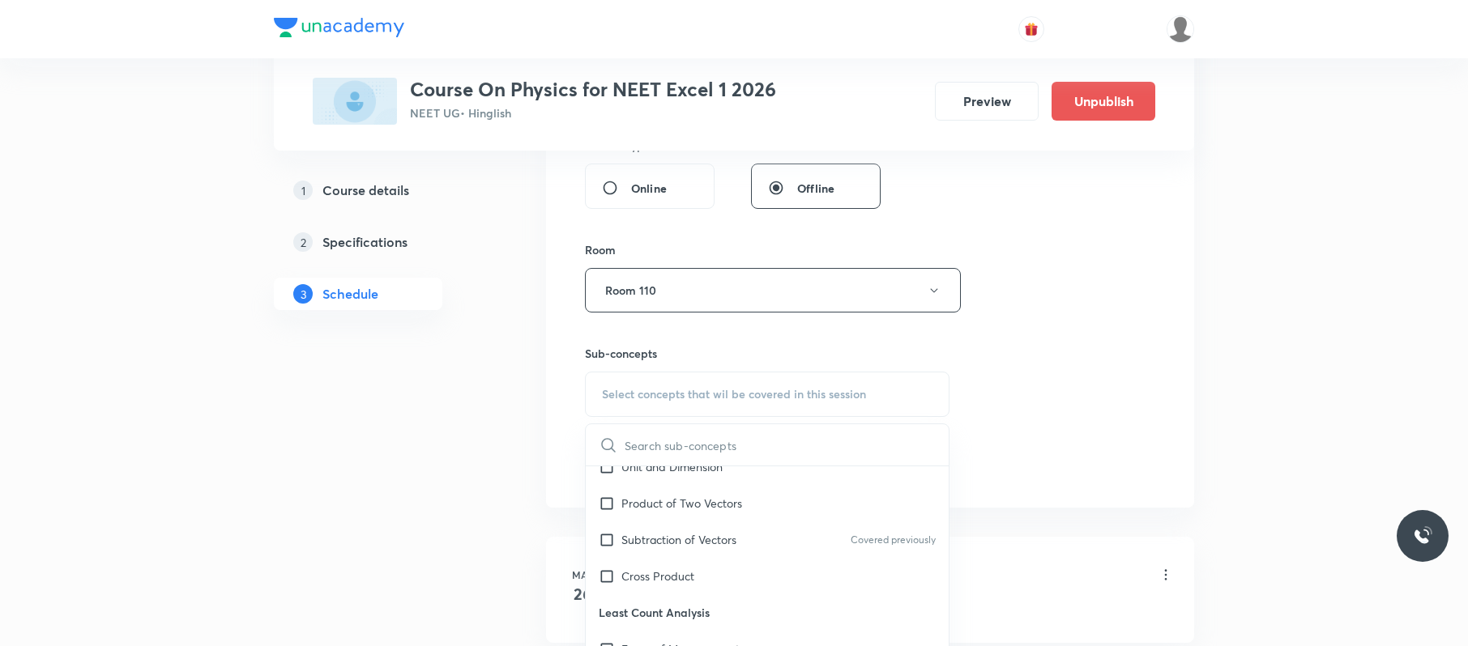
scroll to position [447, 0]
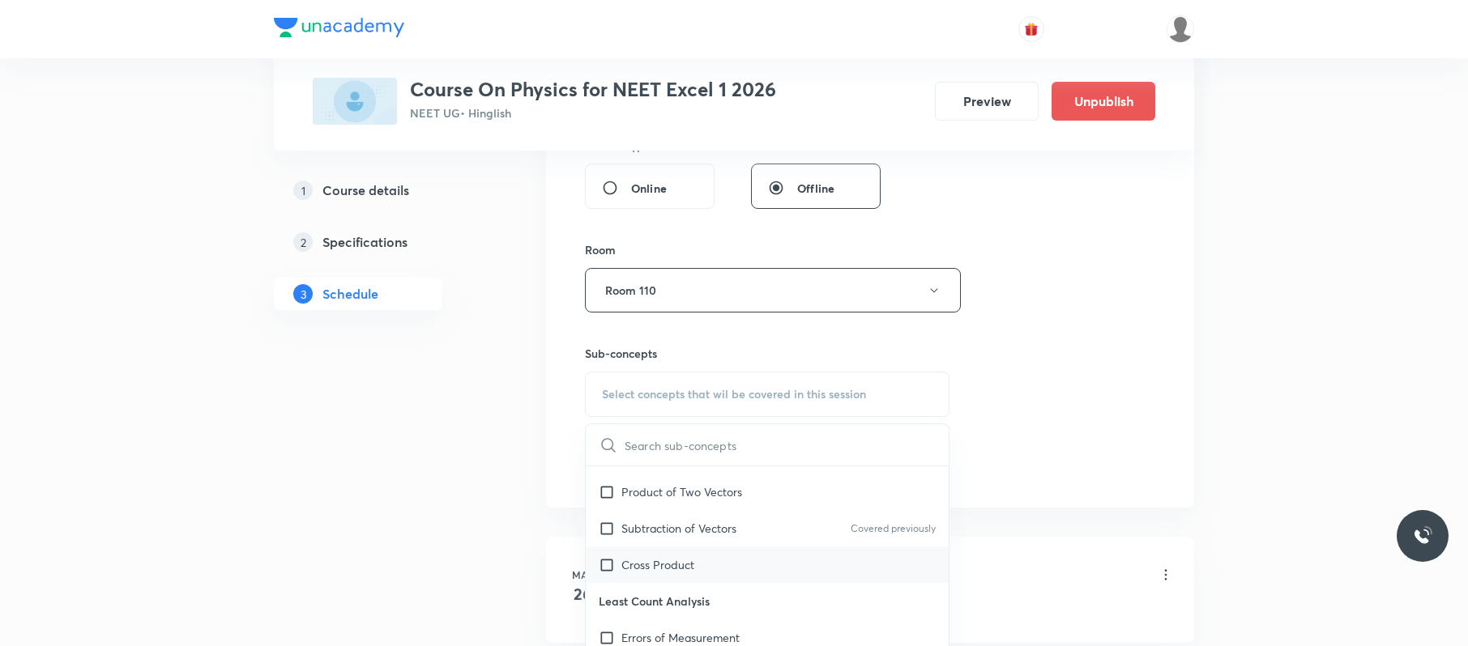
click at [723, 558] on div "Cross Product" at bounding box center [767, 565] width 363 height 36
checkbox input "true"
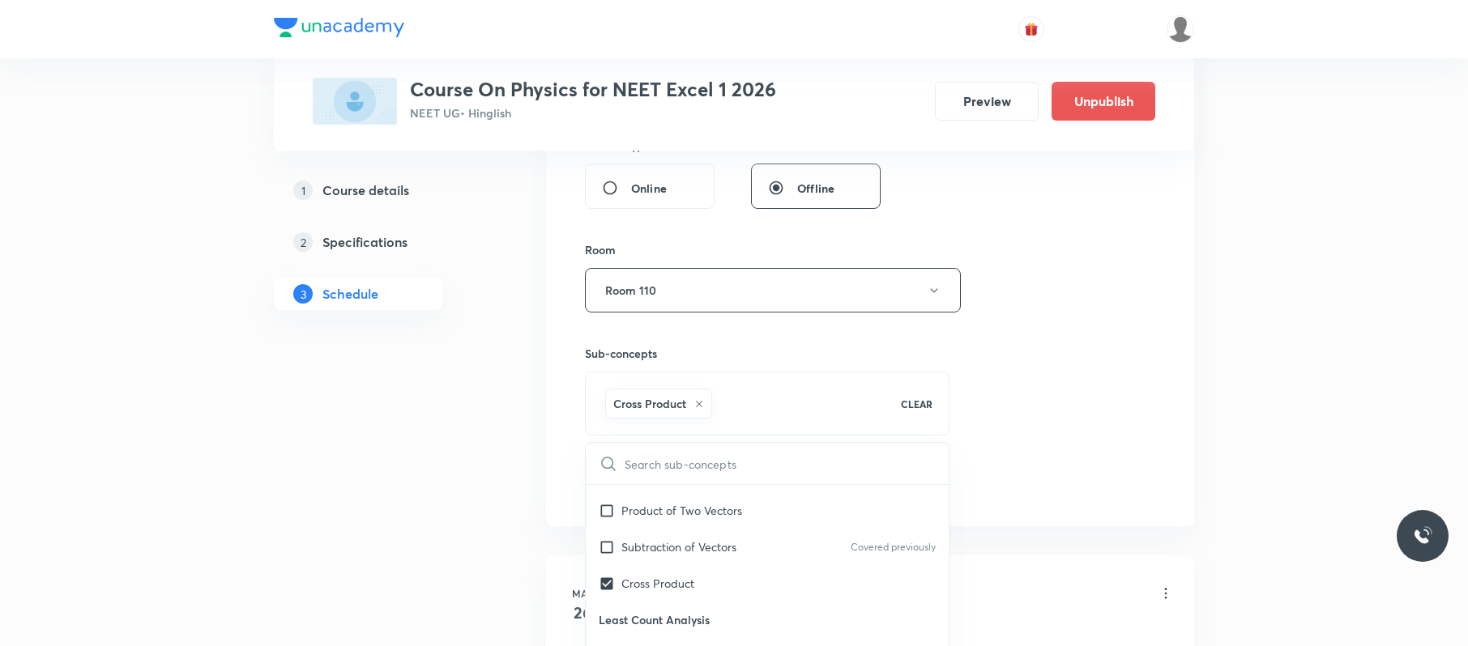
drag, startPoint x: 1047, startPoint y: 419, endPoint x: 805, endPoint y: 470, distance: 246.7
click at [1042, 418] on div "Session 81 Live class Session title 5/99 AC 02 ​ Schedule for [DATE] 10:25 AM ​…" at bounding box center [870, 110] width 570 height 779
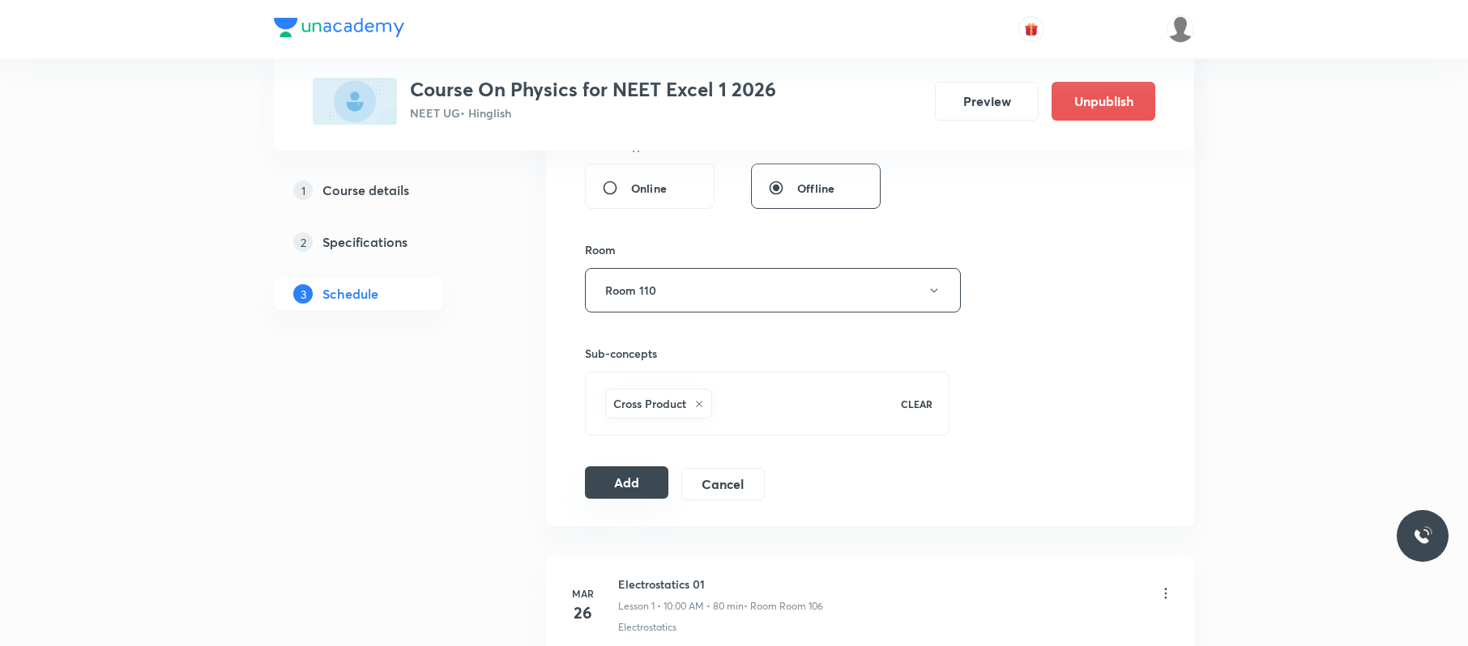
click at [629, 484] on button "Add" at bounding box center [626, 483] width 83 height 32
